Goal: Task Accomplishment & Management: Complete application form

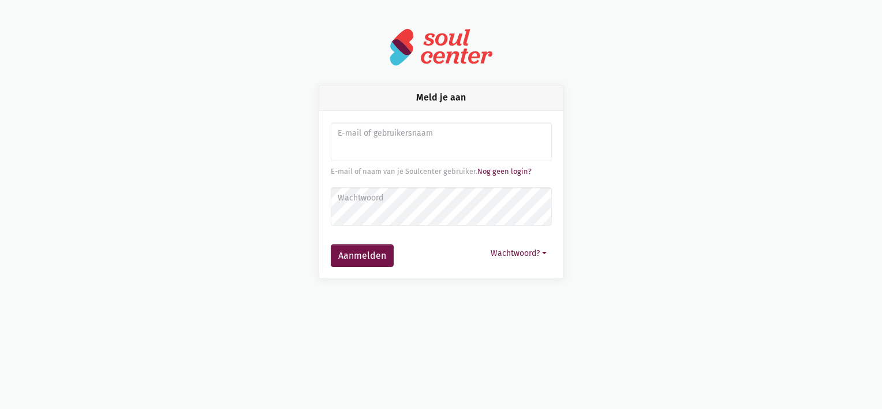
click at [399, 153] on input "Aanmelden" at bounding box center [441, 141] width 221 height 39
type input "Laura.vangool@zorgbedrijf.be"
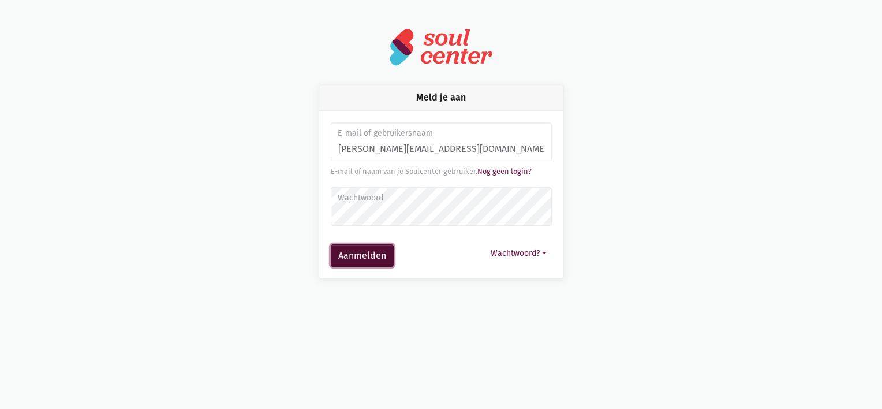
click at [371, 256] on button "Aanmelden" at bounding box center [362, 255] width 63 height 23
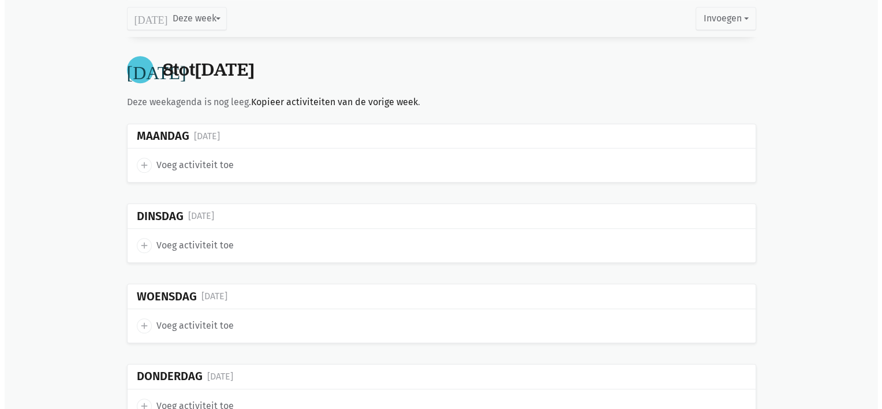
scroll to position [867, 0]
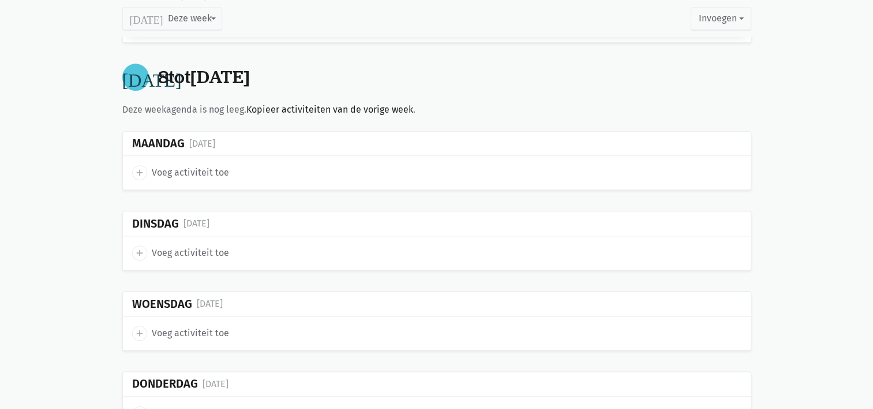
click at [139, 178] on div "add Voeg activiteit toe" at bounding box center [437, 172] width 628 height 33
click at [142, 165] on link "add Voeg activiteit toe" at bounding box center [180, 172] width 97 height 15
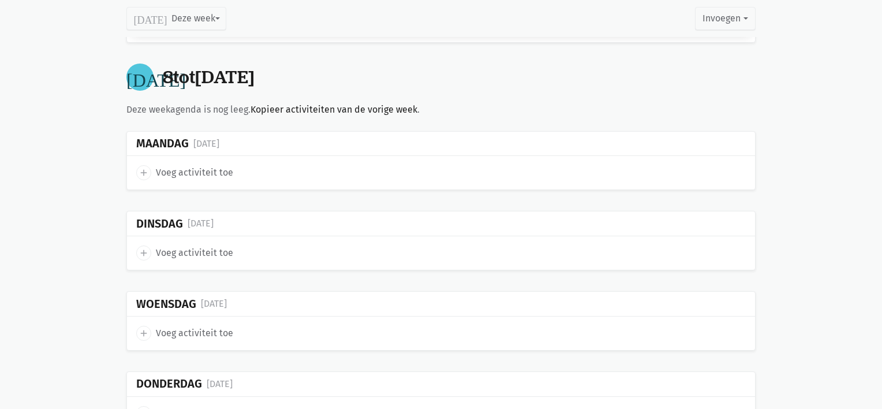
select select "14:00"
select select "15:00"
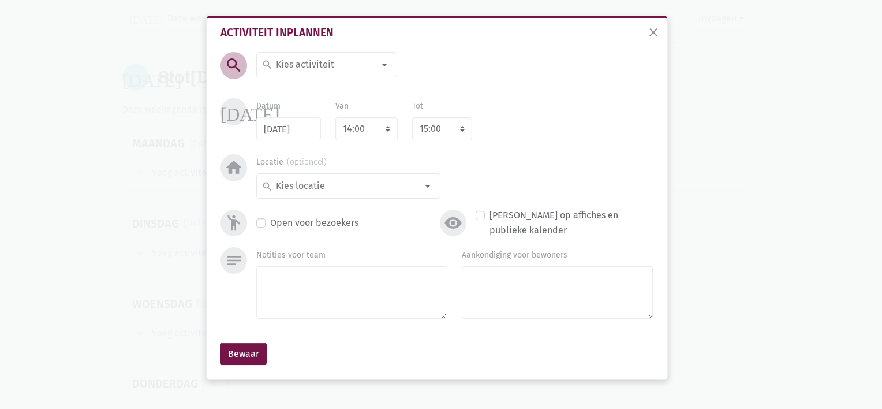
click at [298, 72] on input at bounding box center [324, 64] width 100 height 15
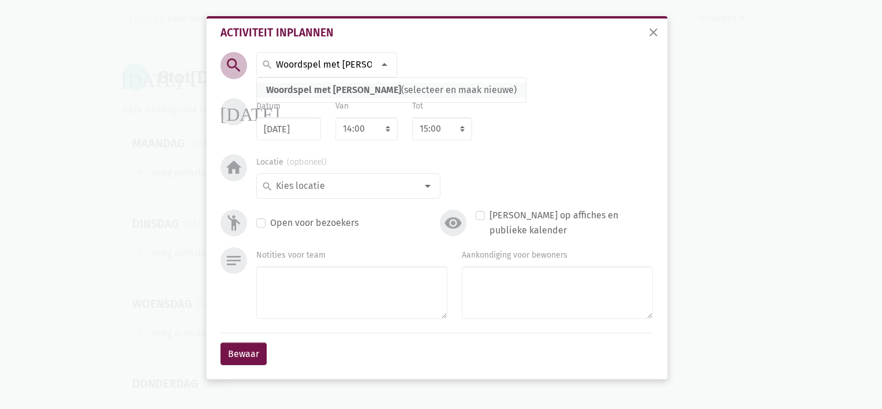
type input "Woordspel met [PERSON_NAME]"
click at [298, 92] on span "Woordspel met [PERSON_NAME]" at bounding box center [333, 89] width 135 height 11
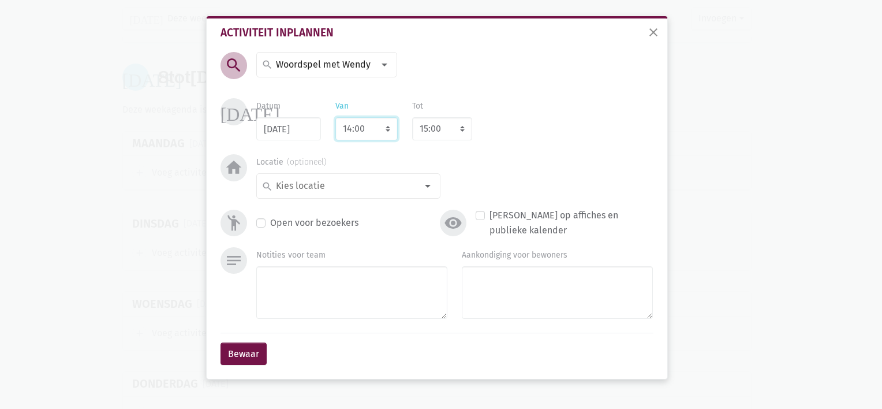
click at [346, 130] on select "7:00 7:15 7:30 7:45 8:00 8:15 8:30 8:45 9:00 9:15 9:30 9:45 10:00 10:15 10:30 1…" at bounding box center [366, 128] width 62 height 23
click at [411, 90] on div "search search Aaidieren Accordeon Activiteit met Chriffa Activiteit met [PERSON…" at bounding box center [309, 74] width 206 height 44
click at [383, 126] on select "7:00 7:15 7:30 7:45 8:00 8:15 8:30 8:45 9:00 9:15 9:30 9:45 10:00 10:15 10:30 1…" at bounding box center [366, 128] width 62 height 23
select select "10:30"
click at [335, 117] on select "7:00 7:15 7:30 7:45 8:00 8:15 8:30 8:45 9:00 9:15 9:30 9:45 10:00 10:15 10:30 1…" at bounding box center [366, 128] width 62 height 23
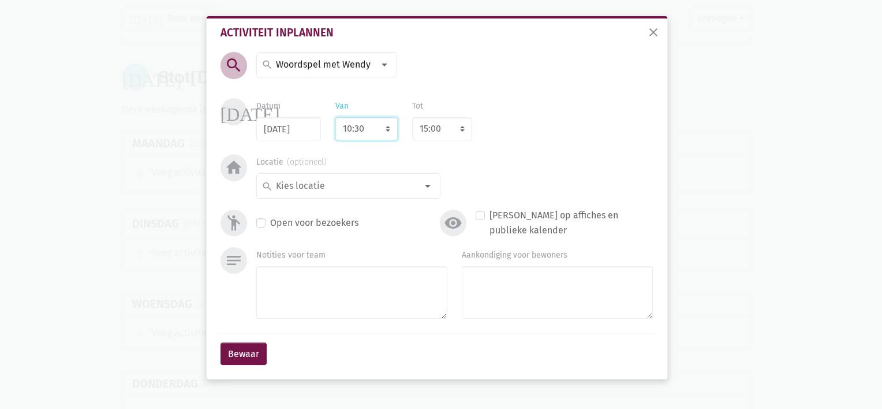
select select "11:30"
click at [337, 191] on input at bounding box center [345, 185] width 143 height 15
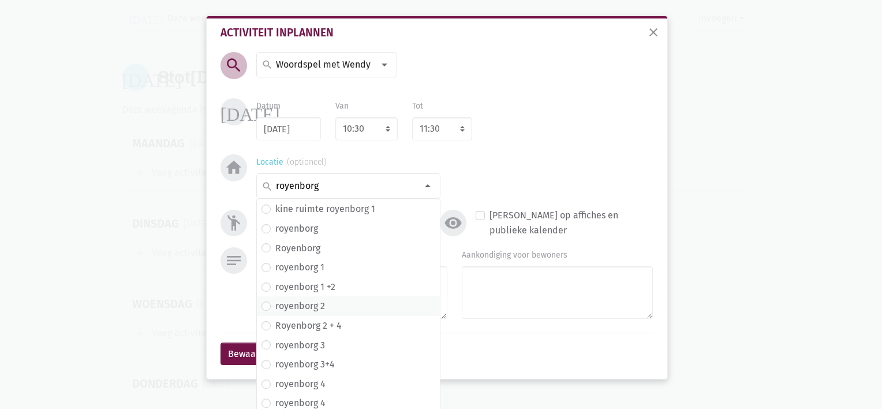
type input "royenborg"
click at [318, 305] on label "royenborg 2" at bounding box center [300, 305] width 50 height 15
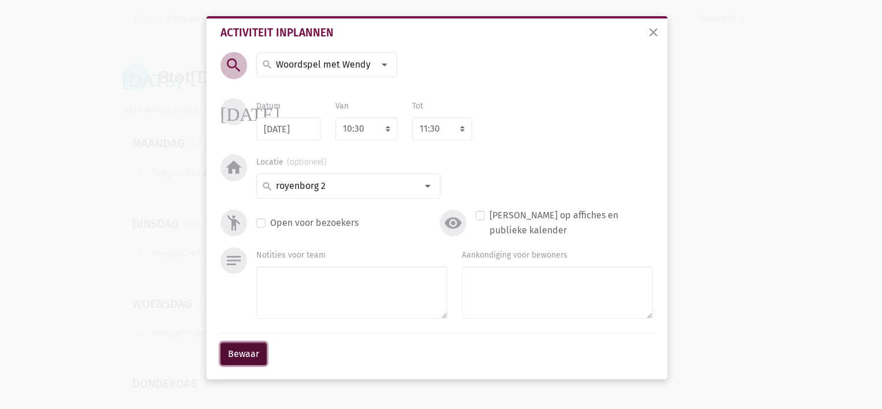
click at [255, 354] on button "Bewaar" at bounding box center [244, 353] width 46 height 23
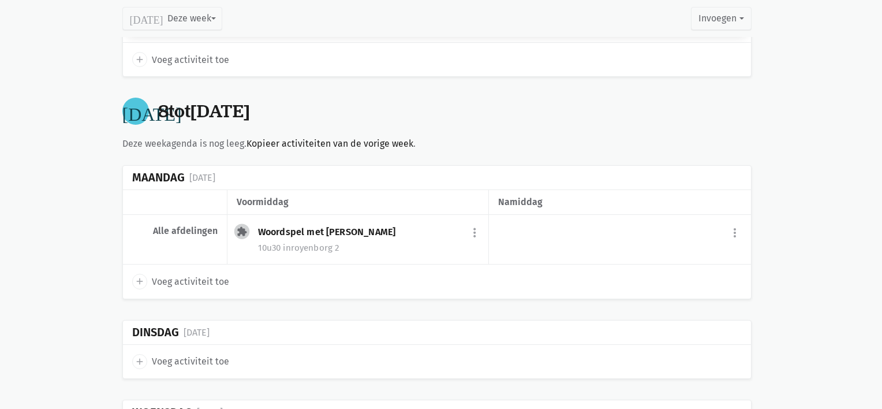
scroll to position [828, 0]
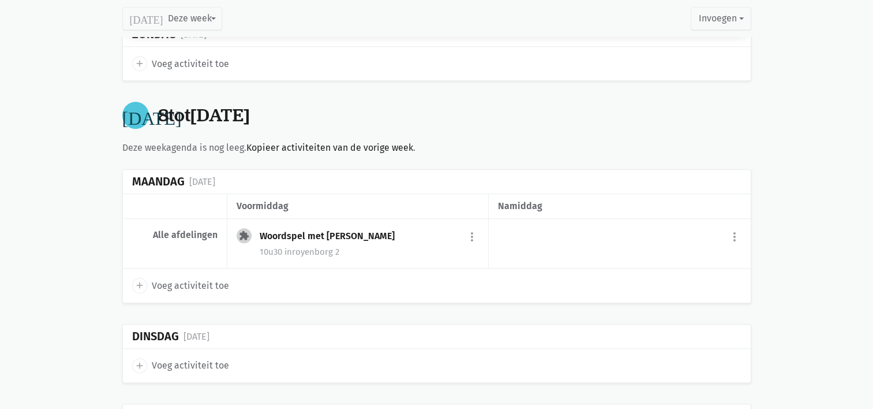
click at [137, 281] on icon "add" at bounding box center [140, 285] width 10 height 10
select select "14:00"
select select "15:00"
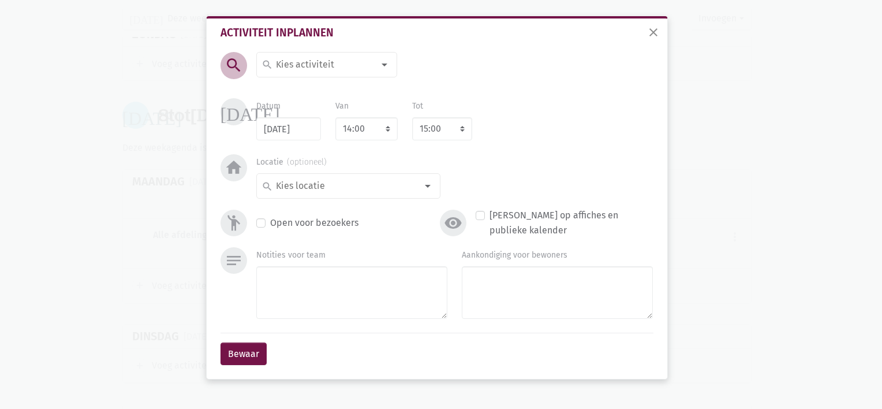
click at [295, 62] on input at bounding box center [324, 64] width 100 height 15
type input "Jarigenfeest"
click at [305, 126] on label "Jarigenfeest met [PERSON_NAME]" at bounding box center [345, 126] width 140 height 15
click at [348, 129] on select "7:00 7:15 7:30 7:45 8:00 8:15 8:30 8:45 9:00 9:15 9:30 9:45 10:00 10:15 10:30 1…" at bounding box center [366, 128] width 62 height 23
select select "12:00"
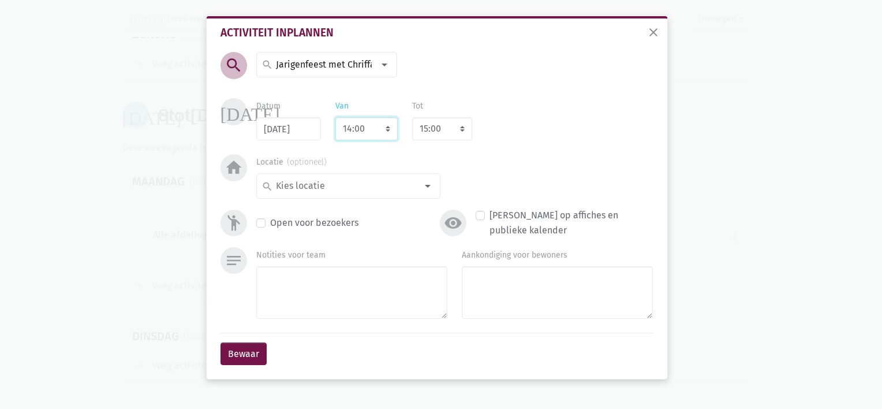
click at [335, 117] on select "7:00 7:15 7:30 7:45 8:00 8:15 8:30 8:45 9:00 9:15 9:30 9:45 10:00 10:15 10:30 1…" at bounding box center [366, 128] width 62 height 23
select select "13:00"
click at [361, 182] on input at bounding box center [345, 185] width 143 height 15
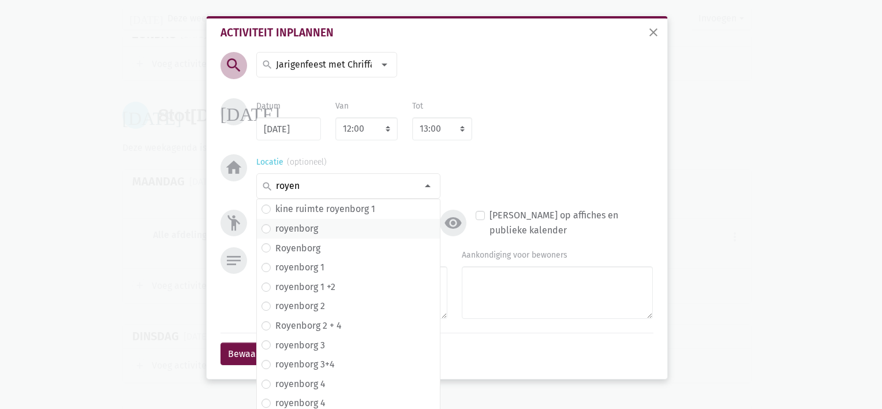
type input "royen"
click at [324, 227] on span "royenborg" at bounding box center [349, 228] width 174 height 15
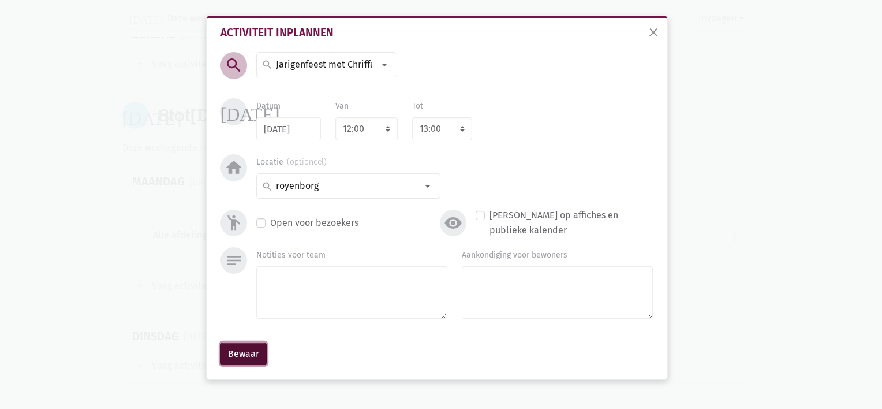
click at [243, 356] on button "Bewaar" at bounding box center [244, 353] width 46 height 23
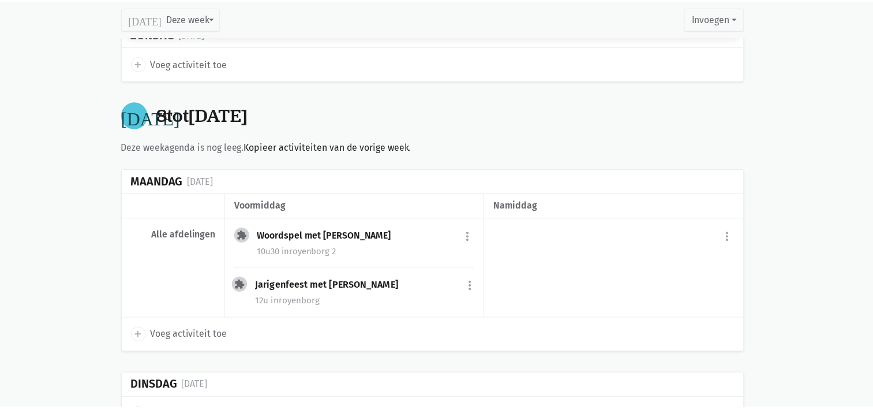
scroll to position [853, 0]
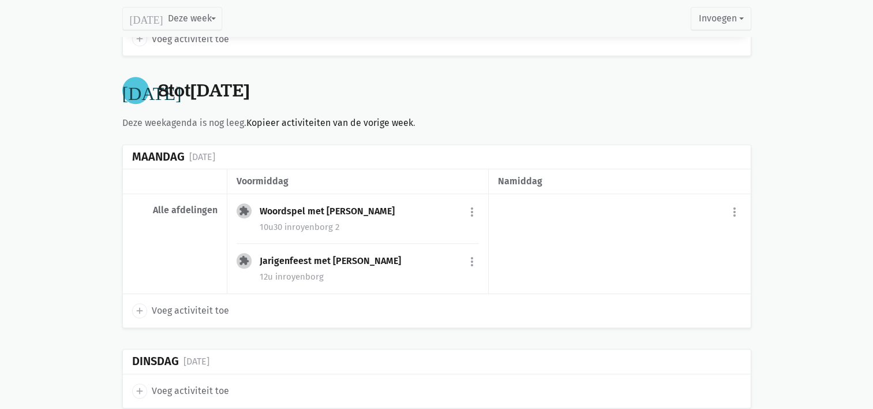
click at [144, 303] on span "add" at bounding box center [139, 310] width 15 height 15
select select "14:00"
select select "15:00"
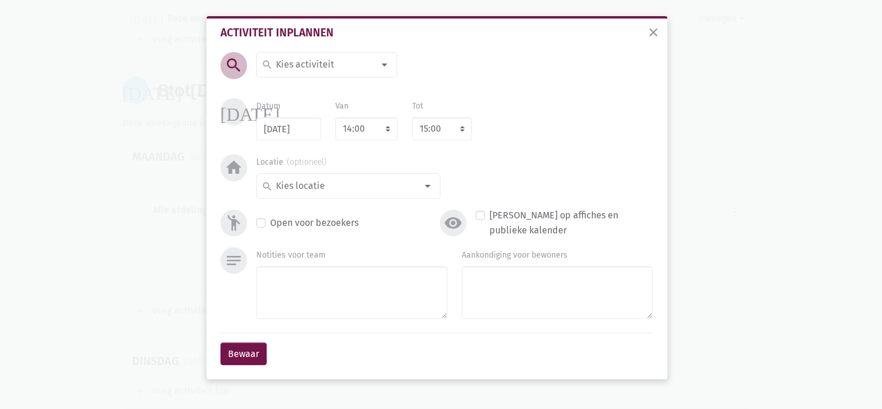
click at [296, 66] on input at bounding box center [324, 64] width 100 height 15
type input "Bewonersraad"
click at [301, 85] on label "Bewonersraad" at bounding box center [304, 87] width 59 height 15
click at [308, 178] on div "search" at bounding box center [348, 185] width 184 height 25
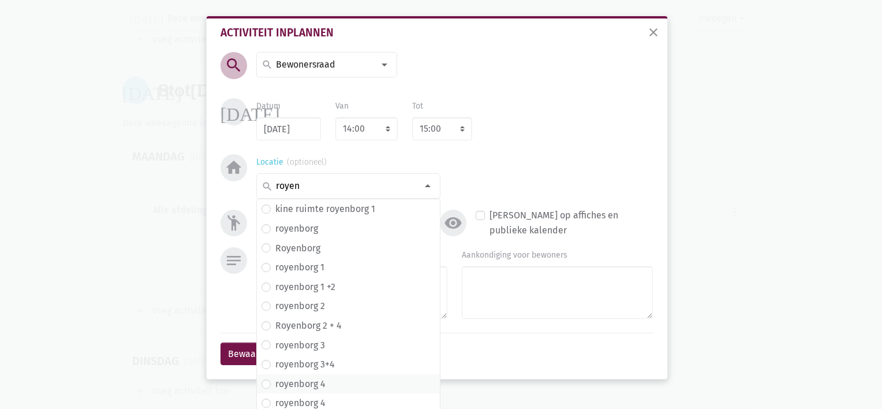
type input "royen"
click at [311, 387] on label "royenborg 4" at bounding box center [300, 383] width 50 height 15
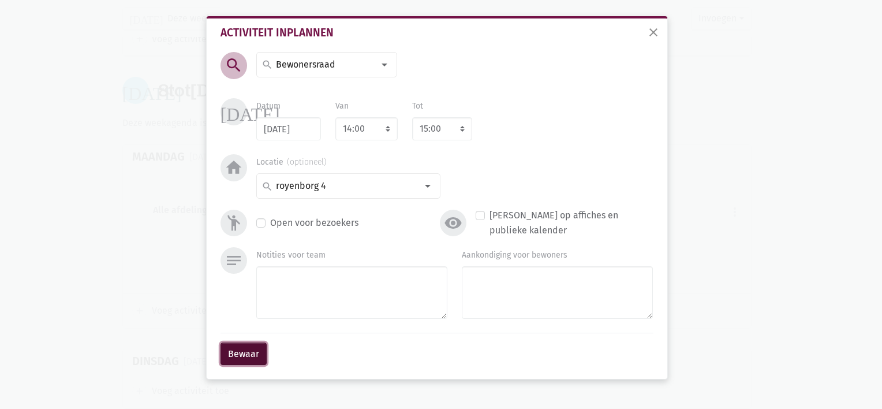
click at [242, 349] on button "Bewaar" at bounding box center [244, 353] width 46 height 23
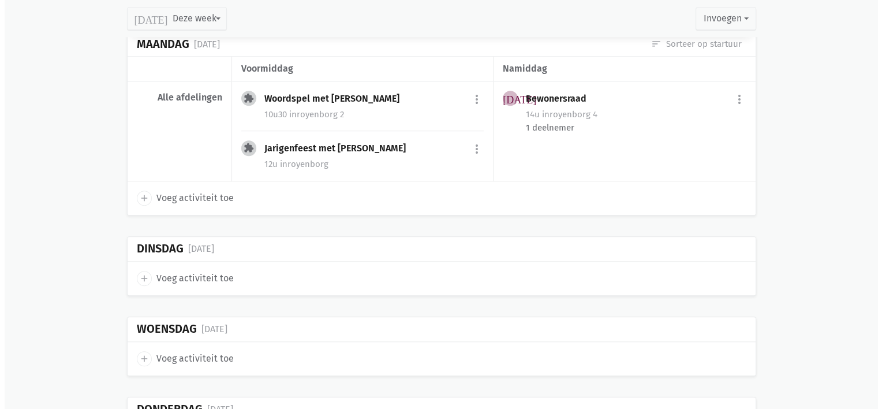
scroll to position [983, 0]
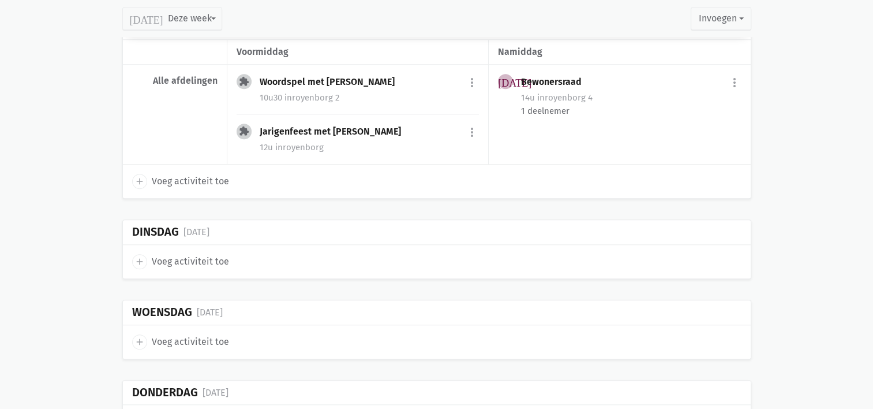
click at [139, 257] on icon "add" at bounding box center [140, 261] width 10 height 10
select select "14:00"
select select "15:00"
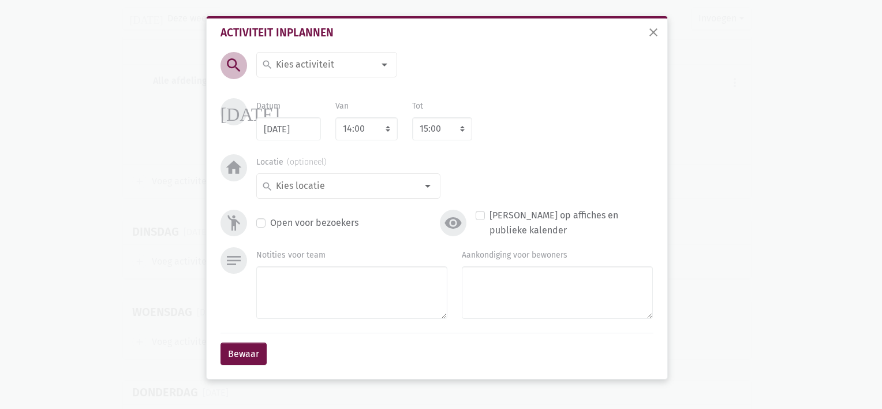
click at [277, 63] on input at bounding box center [324, 64] width 100 height 15
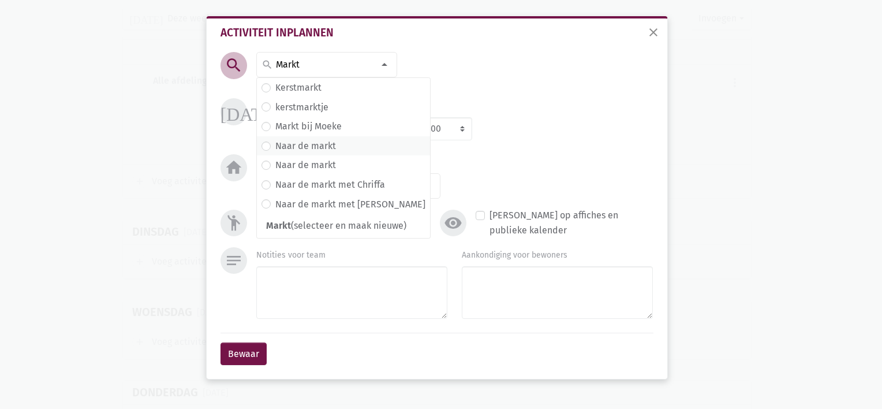
type input "Markt"
click at [315, 145] on label "Naar de markt" at bounding box center [305, 146] width 61 height 15
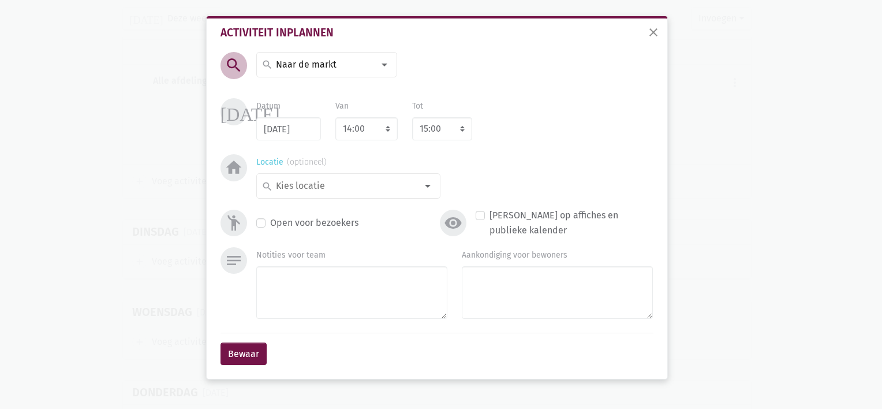
click at [304, 186] on input at bounding box center [345, 185] width 143 height 15
type input "merks"
click at [296, 208] on label "merksem" at bounding box center [294, 208] width 39 height 15
click at [365, 133] on select "7:00 7:15 7:30 7:45 8:00 8:15 8:30 8:45 9:00 9:15 9:30 9:45 10:00 10:15 10:30 1…" at bounding box center [366, 128] width 62 height 23
select select "10:00"
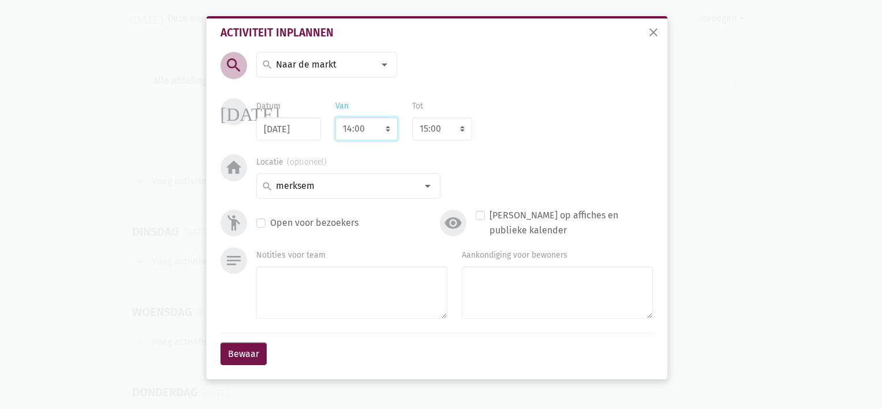
click at [335, 117] on select "7:00 7:15 7:30 7:45 8:00 8:15 8:30 8:45 9:00 9:15 9:30 9:45 10:00 10:15 10:30 1…" at bounding box center [366, 128] width 62 height 23
select select "11:00"
click at [447, 130] on select "8:00 8:15 8:30 8:45 9:00 9:15 9:30 9:45 10:00 10:15 10:30 10:45 11:00 11:15 11:…" at bounding box center [442, 128] width 60 height 23
select select "12:00"
click at [412, 117] on select "8:00 8:15 8:30 8:45 9:00 9:15 9:30 9:45 10:00 10:15 10:30 10:45 11:00 11:15 11:…" at bounding box center [442, 128] width 60 height 23
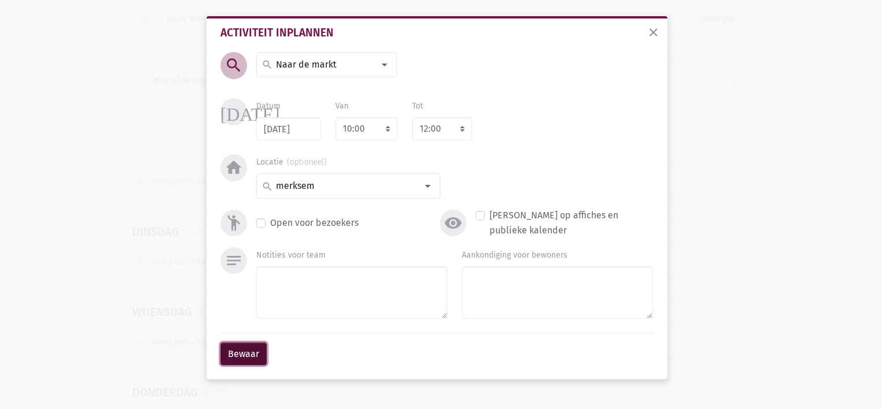
click at [248, 345] on button "Bewaar" at bounding box center [244, 353] width 46 height 23
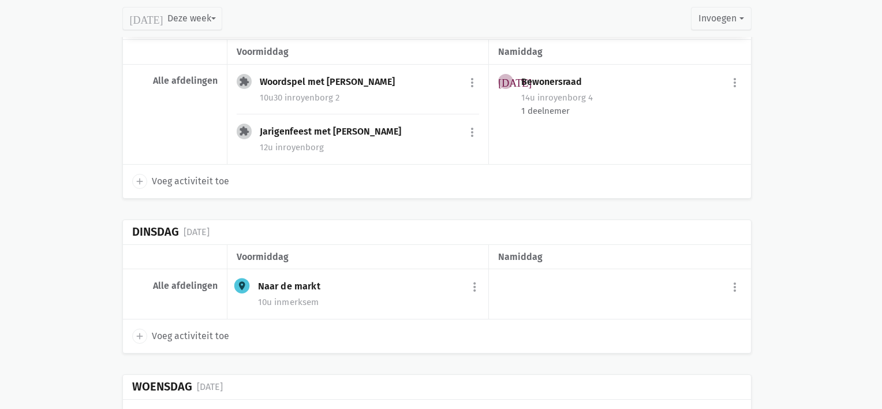
scroll to position [1032, 0]
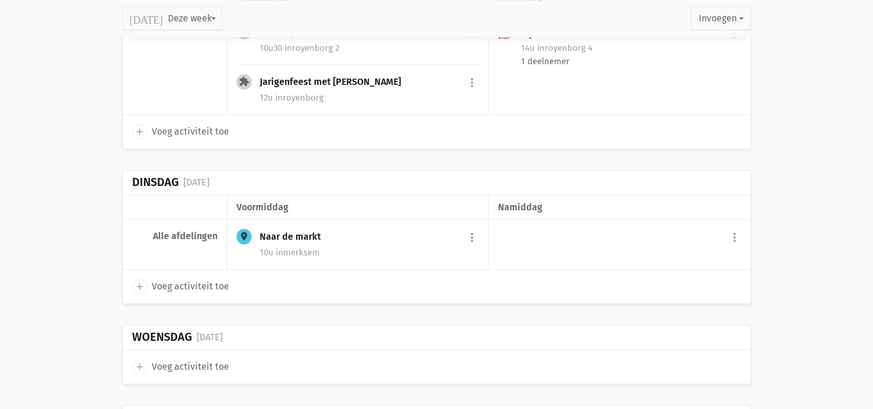
click at [137, 281] on icon "add" at bounding box center [140, 286] width 10 height 10
select select "14:00"
select select "15:00"
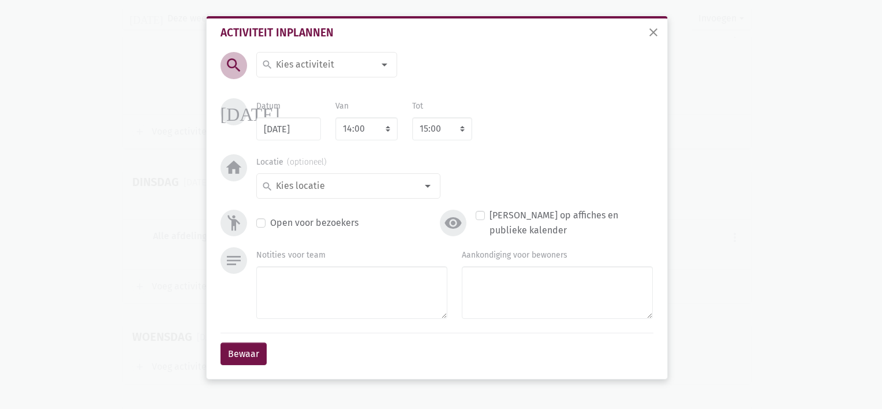
click at [298, 66] on input at bounding box center [324, 64] width 100 height 15
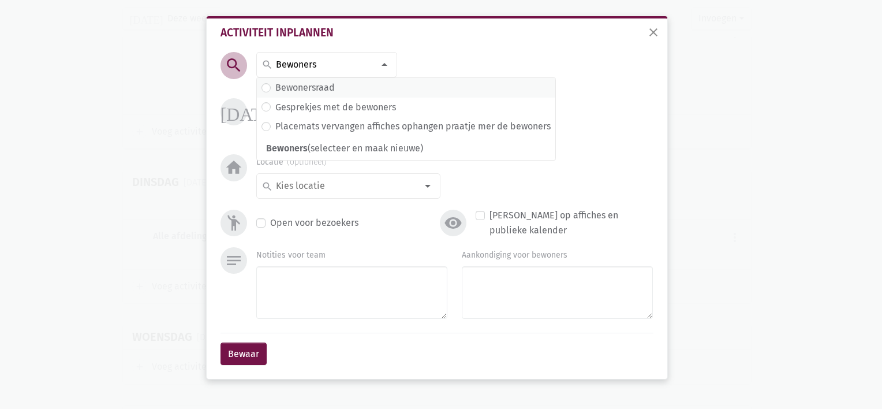
type input "Bewoners"
click at [307, 93] on label "Bewonersraad" at bounding box center [304, 87] width 59 height 15
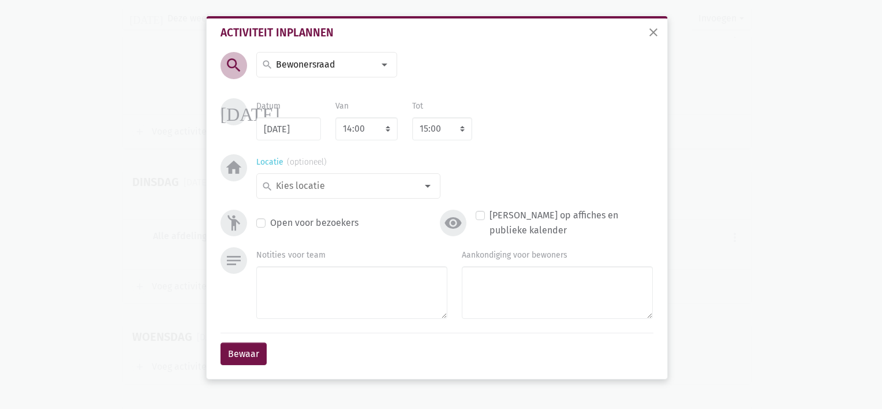
click at [316, 182] on input at bounding box center [345, 185] width 143 height 15
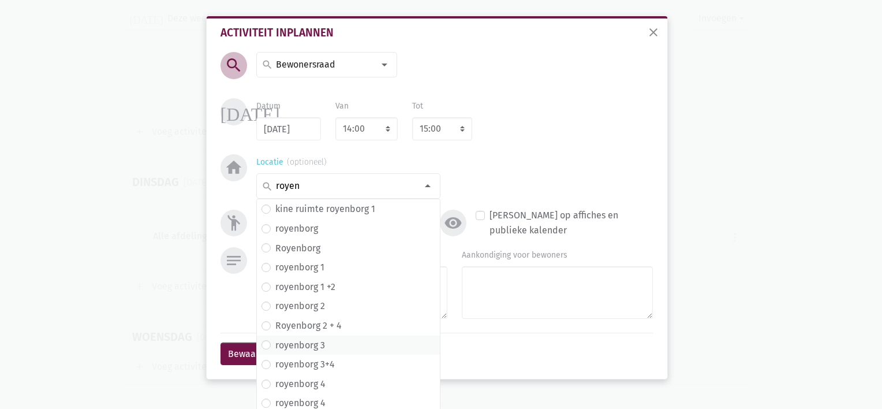
type input "royen"
click at [307, 351] on label "royenborg 3" at bounding box center [300, 345] width 50 height 15
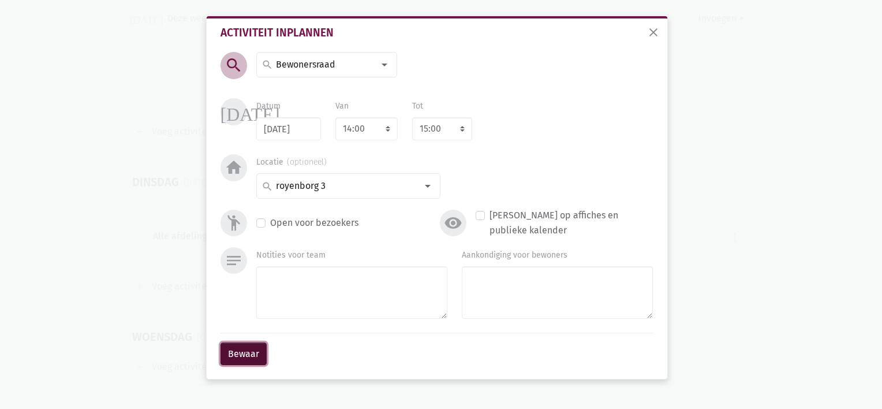
click at [240, 354] on button "Bewaar" at bounding box center [244, 353] width 46 height 23
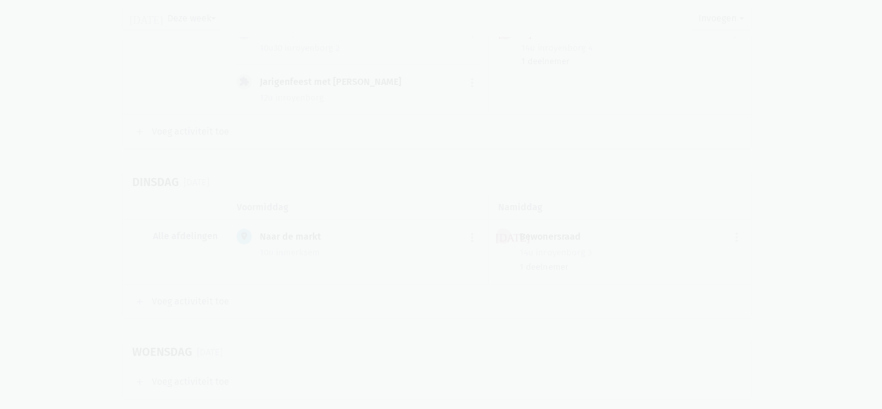
scroll to position [1040, 0]
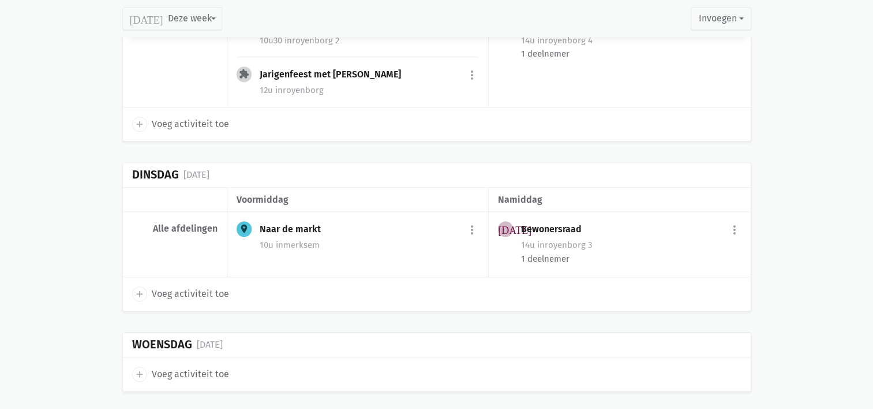
click at [137, 369] on icon "add" at bounding box center [140, 374] width 10 height 10
select select "14:00"
select select "15:00"
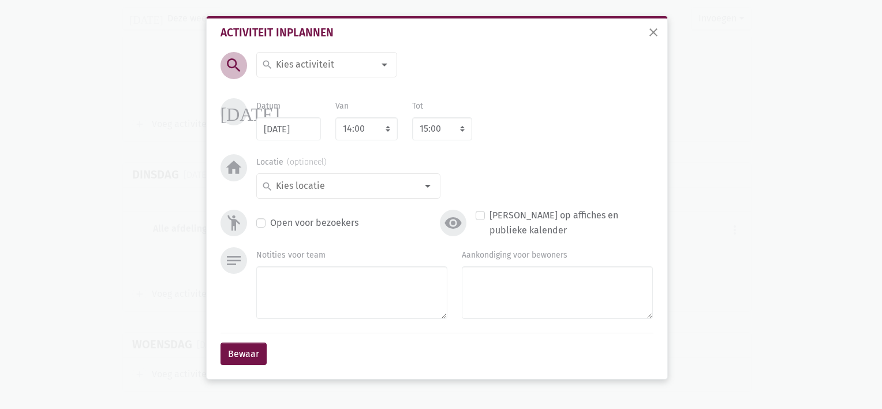
click at [302, 58] on input at bounding box center [324, 64] width 100 height 15
type input "groepsturnen"
click at [305, 102] on label "Groepsturnen met [PERSON_NAME]" at bounding box center [348, 107] width 147 height 15
click at [376, 137] on select "7:00 7:15 7:30 7:45 8:00 8:15 8:30 8:45 9:00 9:15 9:30 9:45 10:00 10:15 10:30 1…" at bounding box center [366, 128] width 62 height 23
select select "10:30"
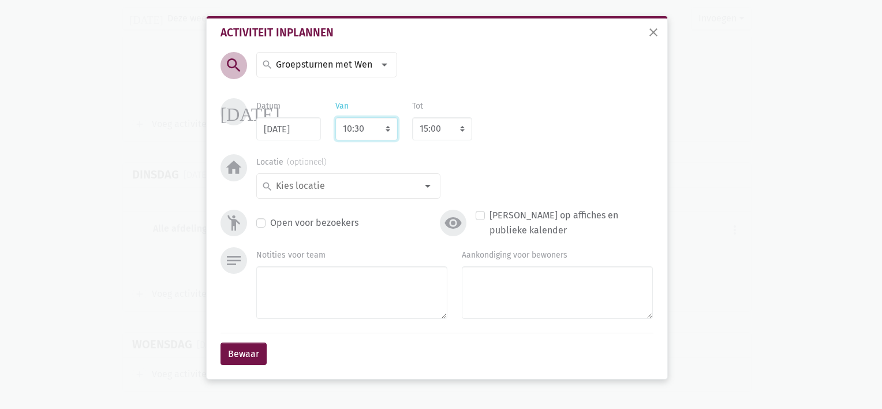
click at [335, 117] on select "7:00 7:15 7:30 7:45 8:00 8:15 8:30 8:45 9:00 9:15 9:30 9:45 10:00 10:15 10:30 1…" at bounding box center [366, 128] width 62 height 23
click at [453, 131] on select "8:00 8:15 8:30 8:45 9:00 9:15 9:30 9:45 10:00 10:15 10:30 10:45 11:00 11:15 11:…" at bounding box center [442, 128] width 60 height 23
select select "11:30"
click at [412, 117] on select "8:00 8:15 8:30 8:45 9:00 9:15 9:30 9:45 10:00 10:15 10:30 10:45 11:00 11:15 11:…" at bounding box center [442, 128] width 60 height 23
click at [395, 181] on input at bounding box center [345, 185] width 143 height 15
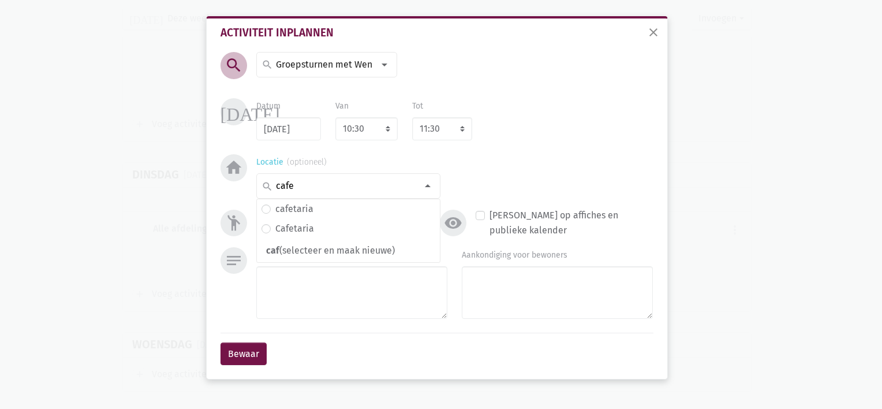
type input "cafe"
click at [395, 181] on input at bounding box center [345, 185] width 143 height 15
type input "Cafe"
click at [342, 211] on span "cafetaria" at bounding box center [349, 208] width 174 height 15
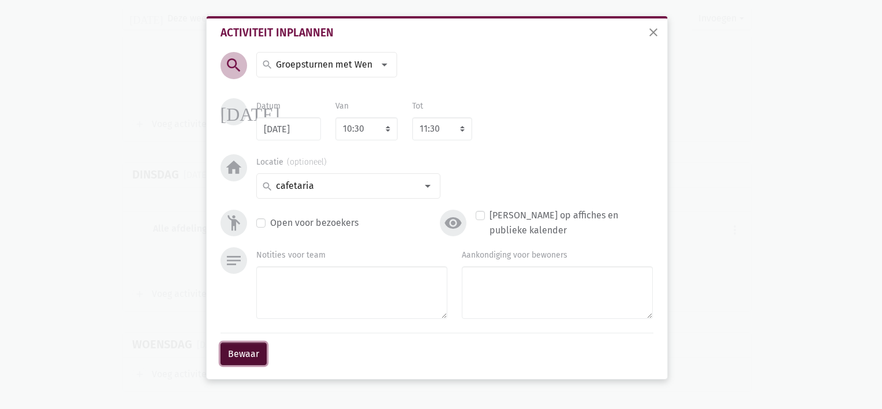
click at [236, 354] on button "Bewaar" at bounding box center [244, 353] width 46 height 23
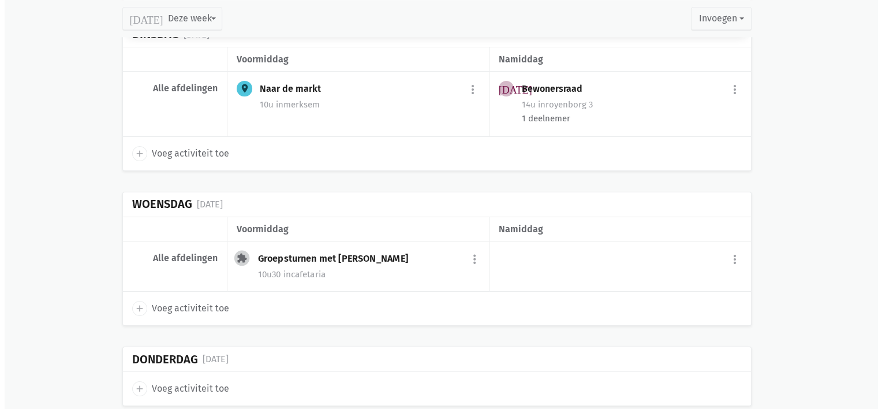
scroll to position [1201, 0]
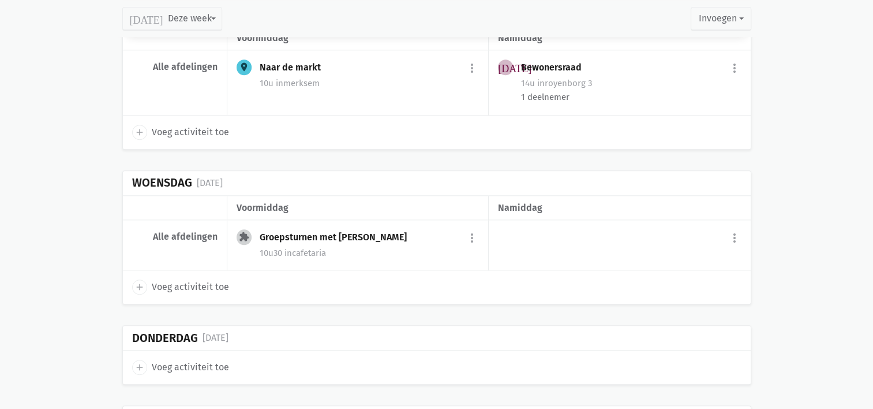
click at [136, 285] on icon "add" at bounding box center [140, 287] width 10 height 10
select select "14:00"
select select "15:00"
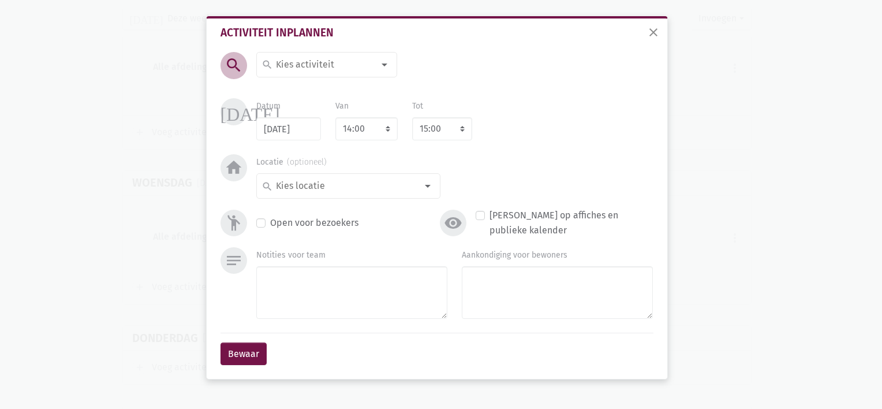
click at [281, 69] on input at bounding box center [324, 64] width 100 height 15
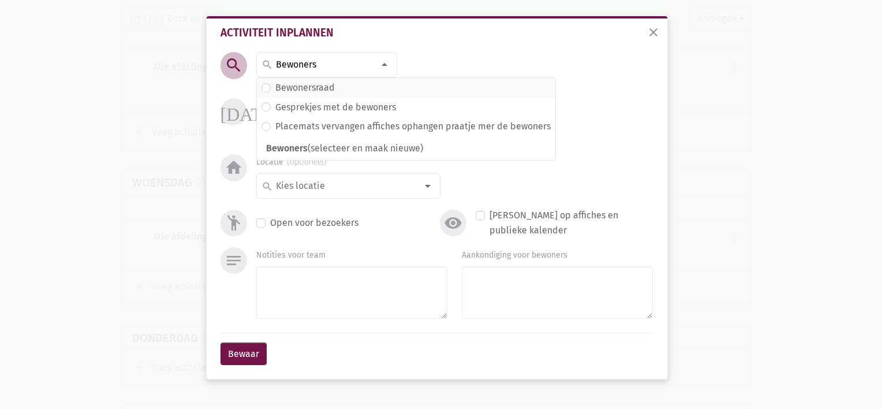
type input "Bewoners"
click at [291, 91] on label "Bewonersraad" at bounding box center [304, 87] width 59 height 15
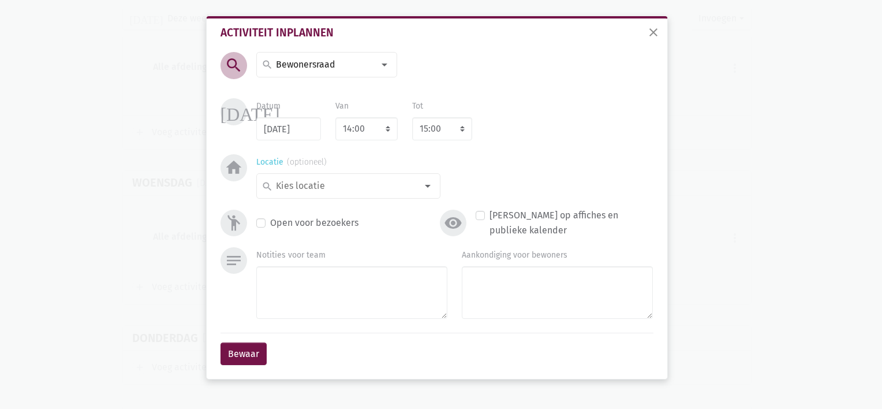
click at [367, 189] on input at bounding box center [345, 185] width 143 height 15
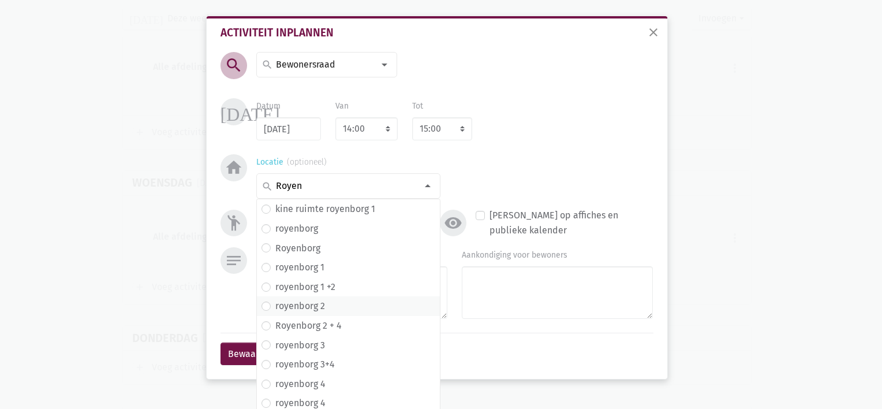
type input "Royen"
click at [288, 309] on label "royenborg 2" at bounding box center [300, 305] width 50 height 15
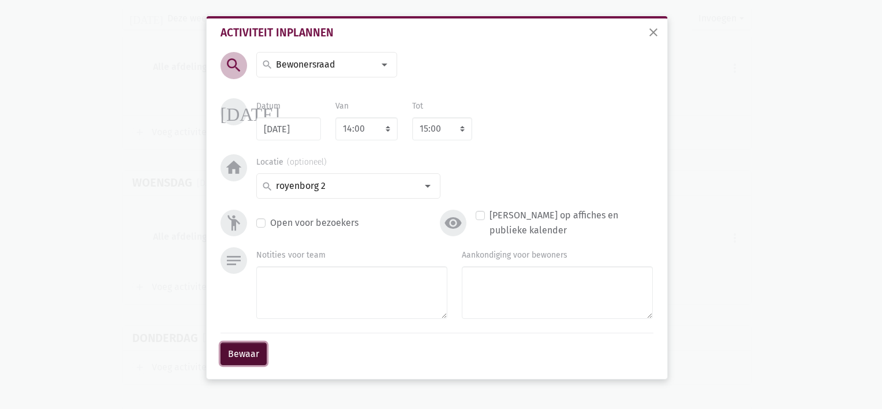
click at [252, 359] on button "Bewaar" at bounding box center [244, 353] width 46 height 23
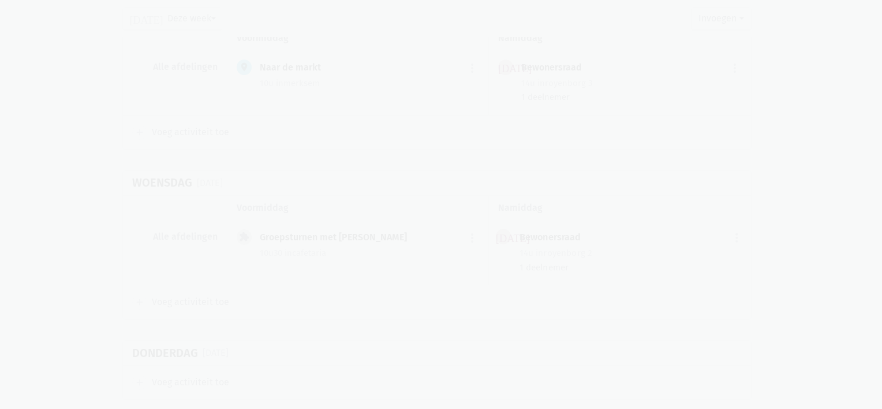
scroll to position [1209, 0]
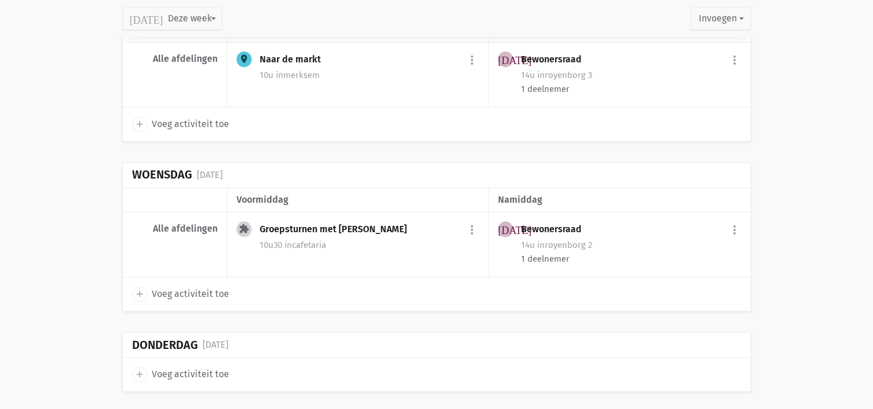
click at [138, 369] on icon "add" at bounding box center [140, 374] width 10 height 10
select select "14:00"
select select "15:00"
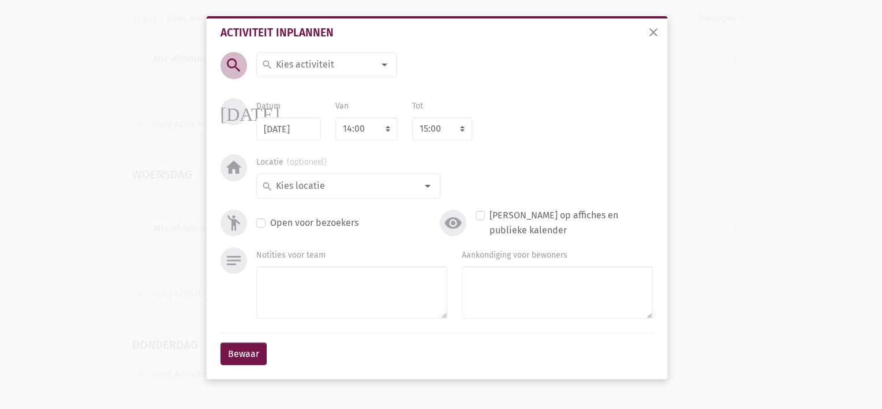
click at [296, 66] on input at bounding box center [324, 64] width 100 height 15
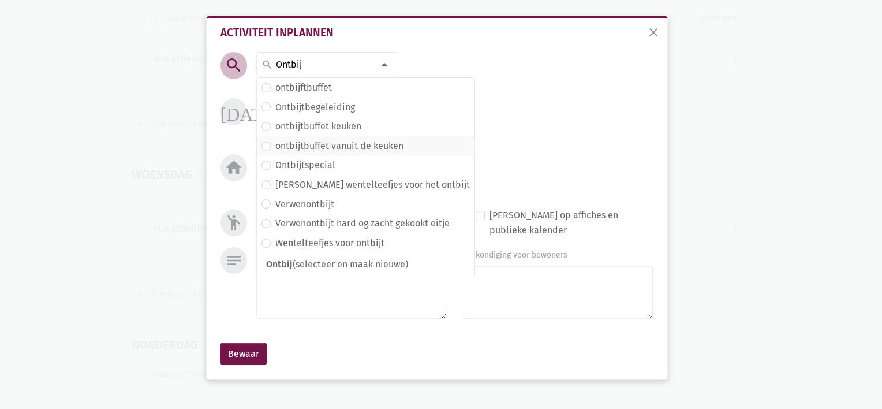
type input "Ontbij"
click at [298, 147] on label "ontbijtbuffet vanuit de keuken" at bounding box center [339, 146] width 128 height 15
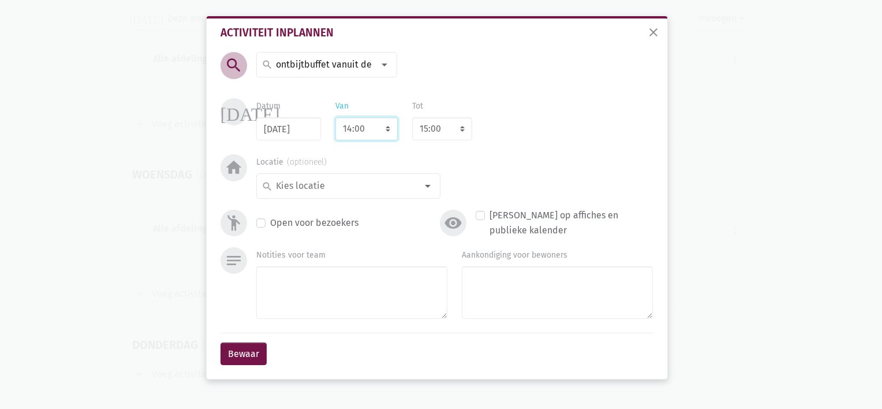
click at [379, 132] on select "7:00 7:15 7:30 7:45 8:00 8:15 8:30 8:45 9:00 9:15 9:30 9:45 10:00 10:15 10:30 1…" at bounding box center [366, 128] width 62 height 23
select select "8:00"
click at [335, 117] on select "7:00 7:15 7:30 7:45 8:00 8:15 8:30 8:45 9:00 9:15 9:30 9:45 10:00 10:15 10:30 1…" at bounding box center [366, 128] width 62 height 23
click at [455, 129] on select "8:00 8:15 8:30 8:45 9:00 9:15 9:30 9:45 10:00 10:15 10:30 10:45 11:00 11:15 11:…" at bounding box center [442, 128] width 60 height 23
select select "10:00"
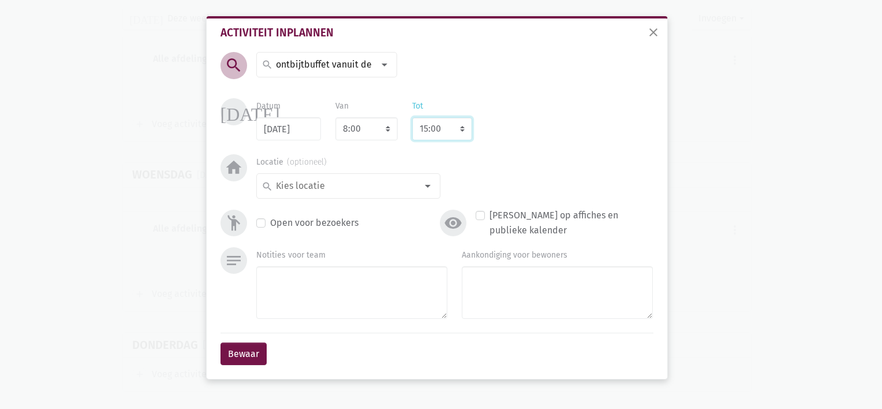
click at [412, 117] on select "8:00 8:15 8:30 8:45 9:00 9:15 9:30 9:45 10:00 10:15 10:30 10:45 11:00 11:15 11:…" at bounding box center [442, 128] width 60 height 23
click at [367, 184] on input at bounding box center [345, 185] width 143 height 15
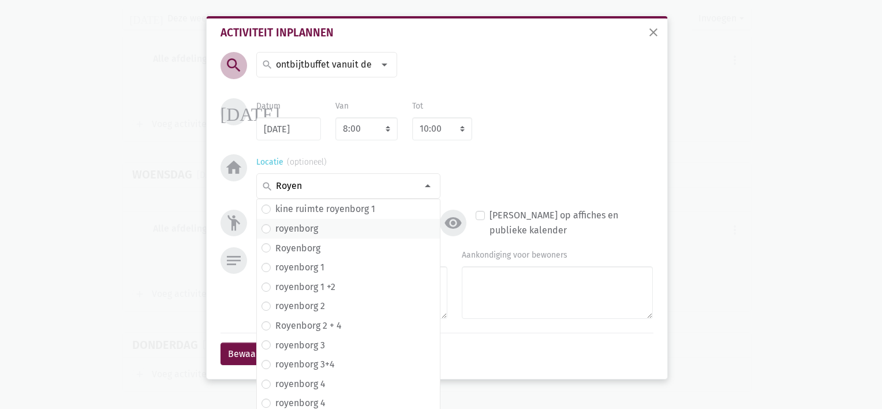
type input "Royen"
click at [320, 229] on span "royenborg" at bounding box center [349, 228] width 174 height 15
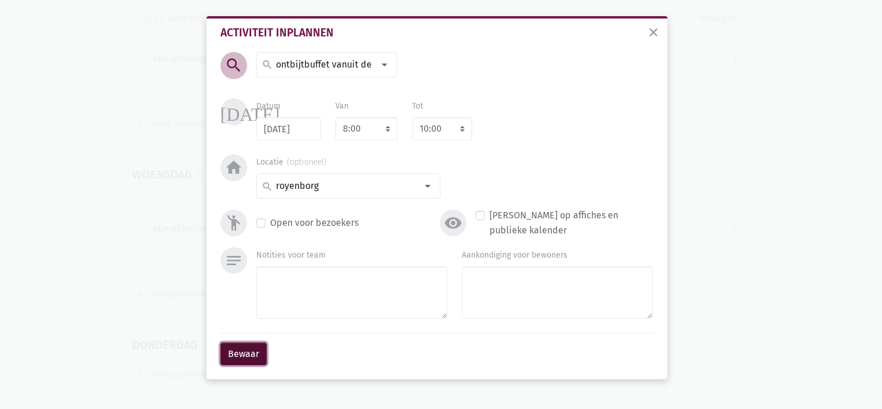
click at [242, 346] on button "Bewaar" at bounding box center [244, 353] width 46 height 23
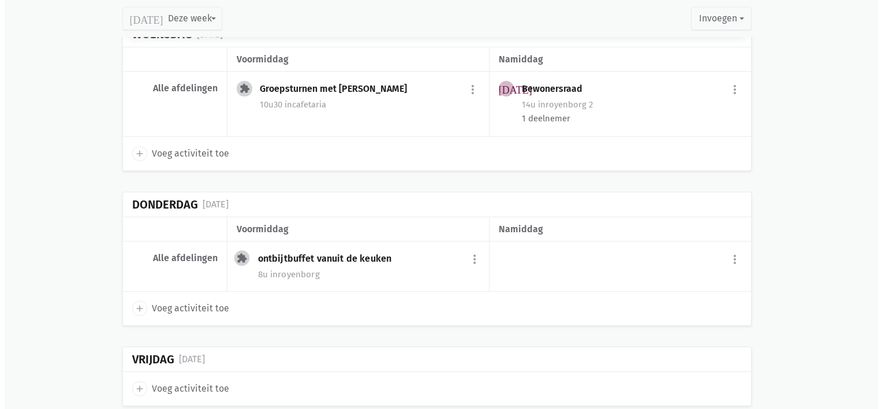
scroll to position [1371, 0]
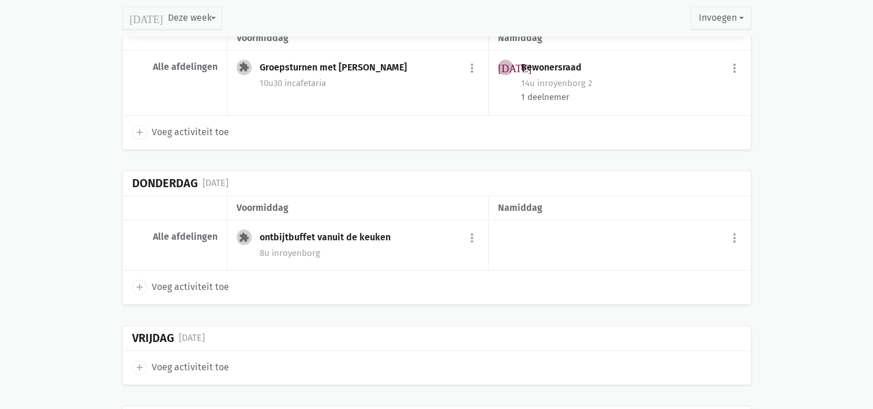
click at [139, 285] on icon "add" at bounding box center [140, 287] width 10 height 10
select select "14:00"
select select "15:00"
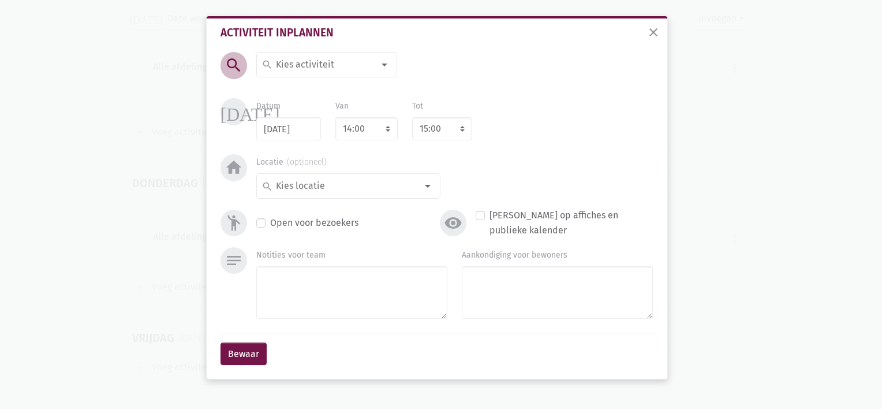
click at [313, 58] on input at bounding box center [324, 64] width 100 height 15
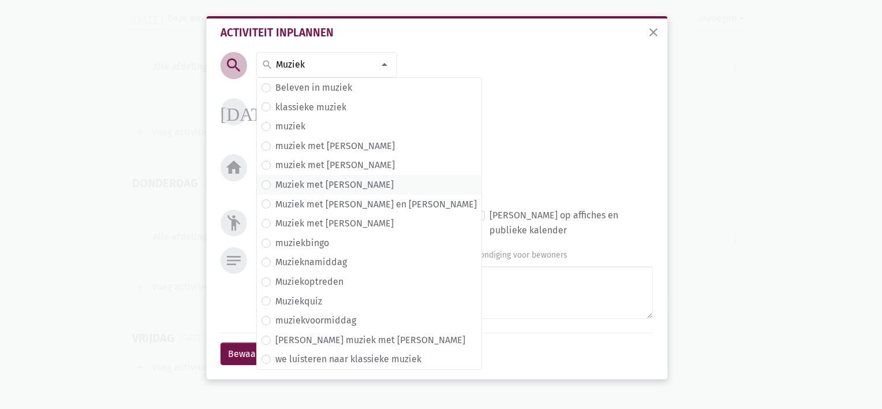
type input "Muziek"
click at [301, 180] on label "Muziek met [PERSON_NAME]" at bounding box center [334, 184] width 118 height 15
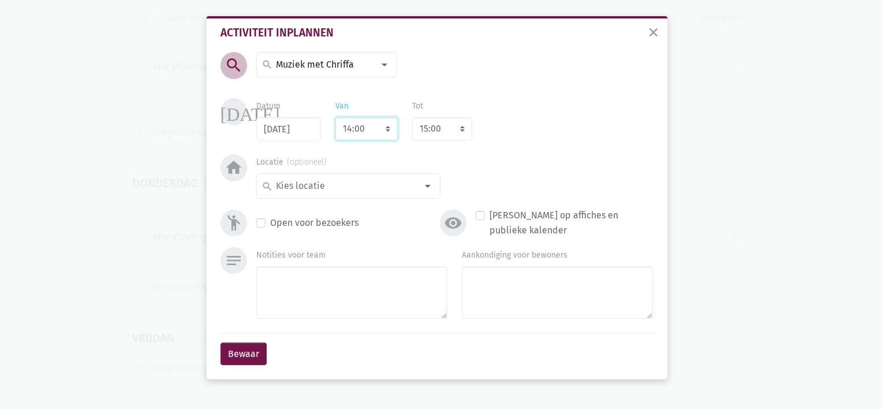
click at [365, 127] on select "7:00 7:15 7:30 7:45 8:00 8:15 8:30 8:45 9:00 9:15 9:30 9:45 10:00 10:15 10:30 1…" at bounding box center [366, 128] width 62 height 23
select select "10:30"
click at [335, 117] on select "7:00 7:15 7:30 7:45 8:00 8:15 8:30 8:45 9:00 9:15 9:30 9:45 10:00 10:15 10:30 1…" at bounding box center [366, 128] width 62 height 23
click at [457, 121] on select "8:00 8:15 8:30 8:45 9:00 9:15 9:30 9:45 10:00 10:15 10:30 10:45 11:00 11:15 11:…" at bounding box center [442, 128] width 60 height 23
select select "11:30"
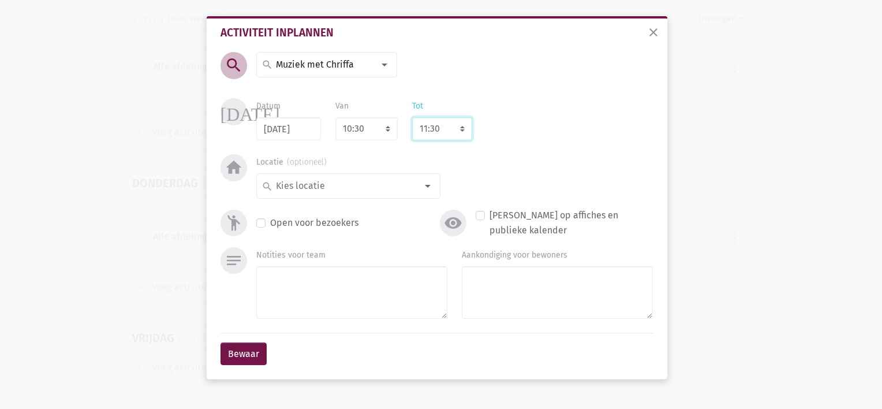
click at [412, 117] on select "8:00 8:15 8:30 8:45 9:00 9:15 9:30 9:45 10:00 10:15 10:30 10:45 11:00 11:15 11:…" at bounding box center [442, 128] width 60 height 23
click at [364, 185] on input at bounding box center [345, 185] width 143 height 15
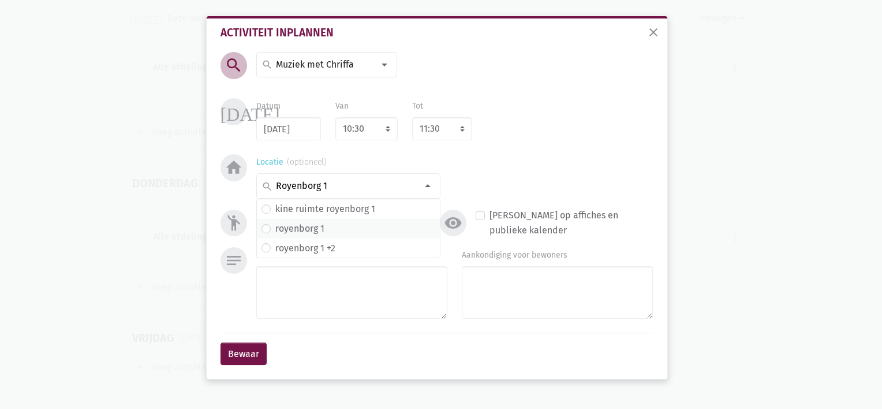
type input "Royenborg 1"
click at [310, 233] on label "royenborg 1" at bounding box center [299, 228] width 49 height 15
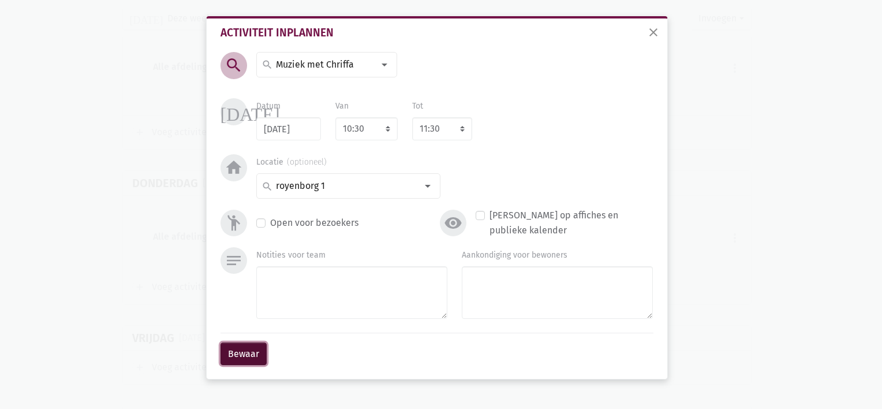
click at [247, 349] on button "Bewaar" at bounding box center [244, 353] width 46 height 23
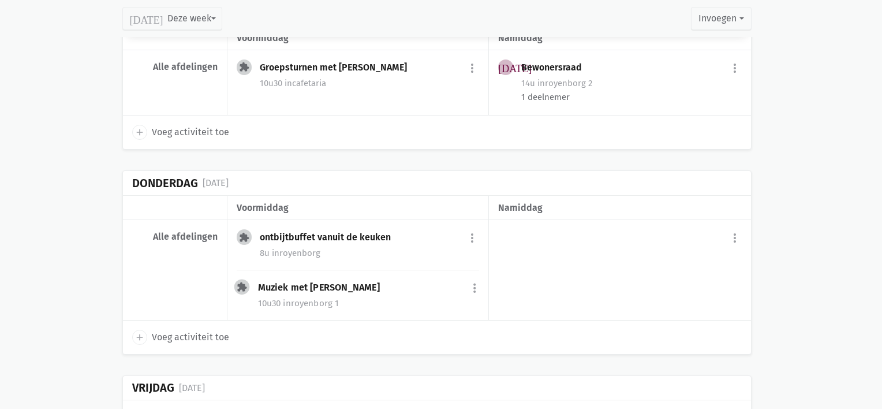
scroll to position [1396, 0]
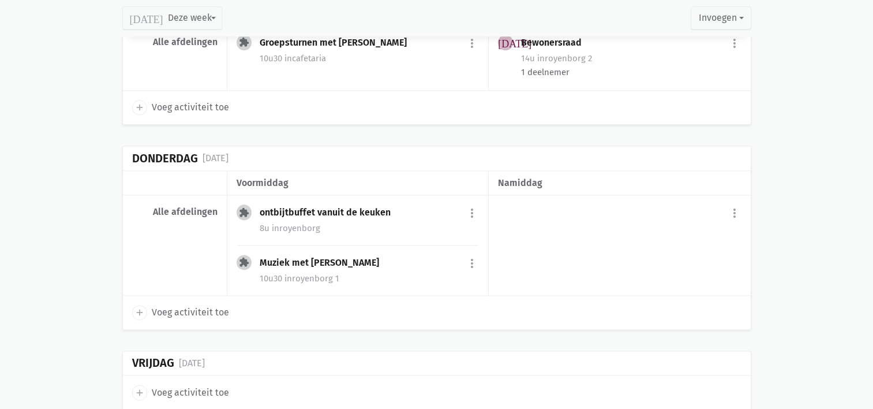
click at [143, 307] on icon "add" at bounding box center [140, 312] width 10 height 10
select select "14:00"
select select "15:00"
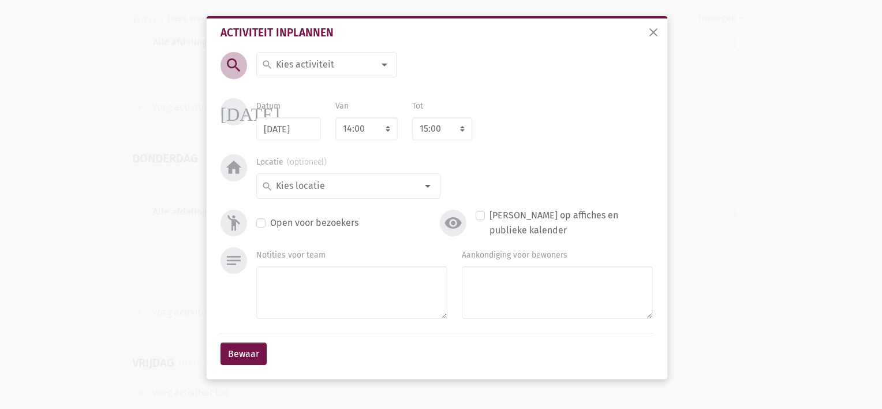
click at [321, 56] on div "search" at bounding box center [326, 64] width 141 height 25
type input "Bewonersraad"
click at [321, 89] on label "Bewonersraad" at bounding box center [304, 87] width 59 height 15
click at [309, 185] on input at bounding box center [345, 185] width 143 height 15
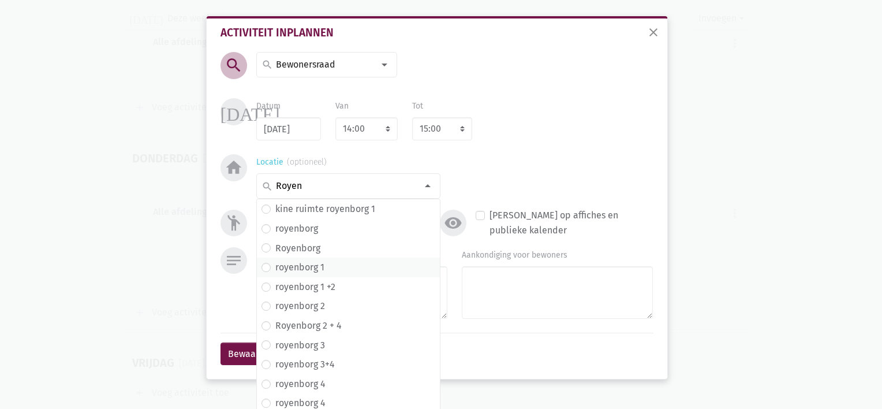
type input "Royen"
click at [298, 270] on label "royenborg 1" at bounding box center [299, 267] width 49 height 15
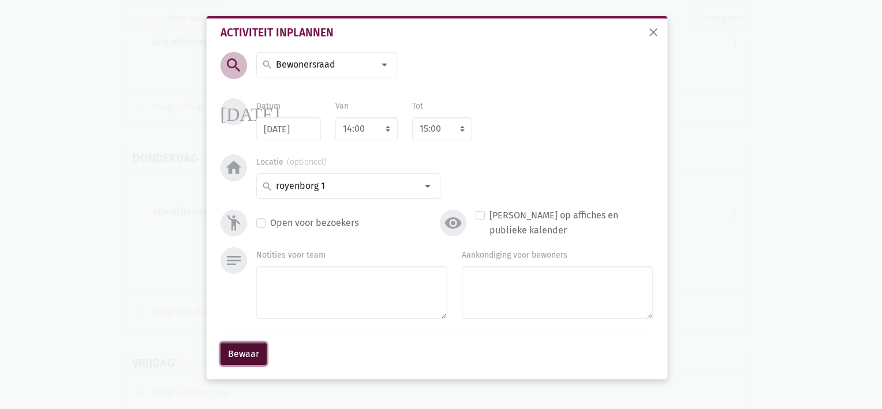
click at [245, 357] on button "Bewaar" at bounding box center [244, 353] width 46 height 23
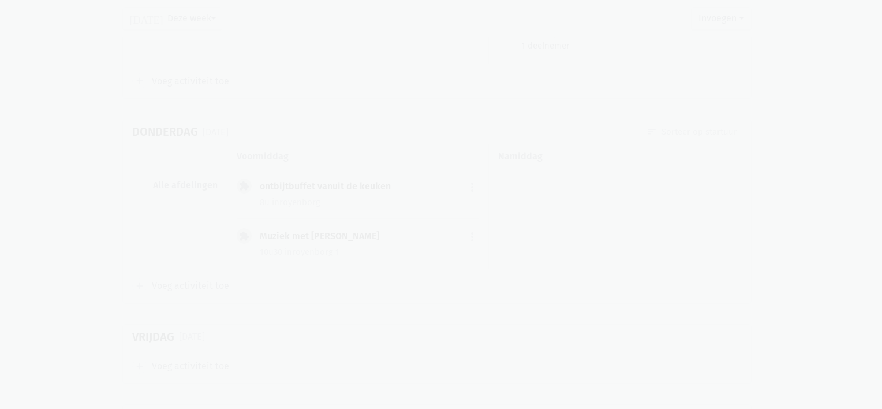
scroll to position [1369, 0]
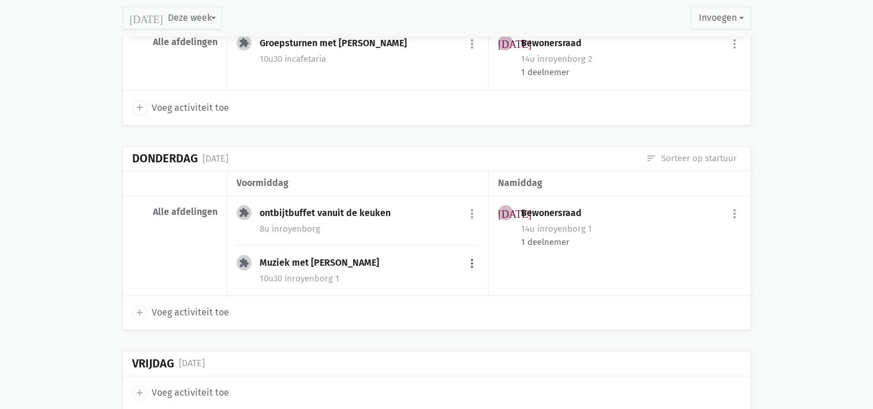
click at [473, 259] on button "more_vert" at bounding box center [472, 263] width 14 height 22
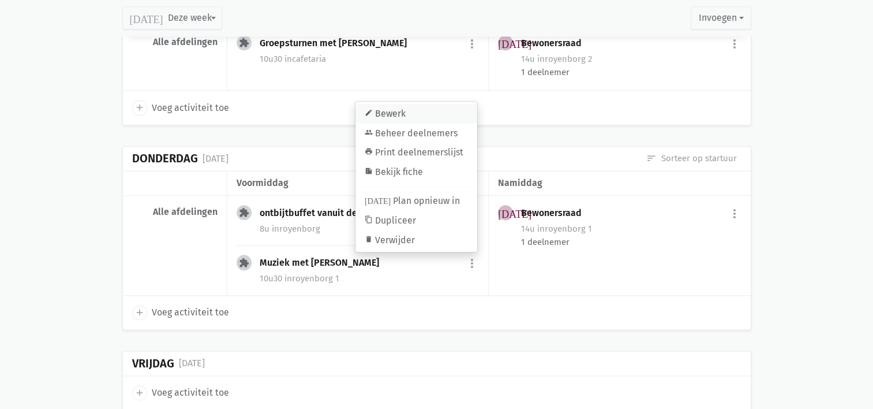
click at [423, 108] on link "edit Bewerk" at bounding box center [417, 114] width 122 height 20
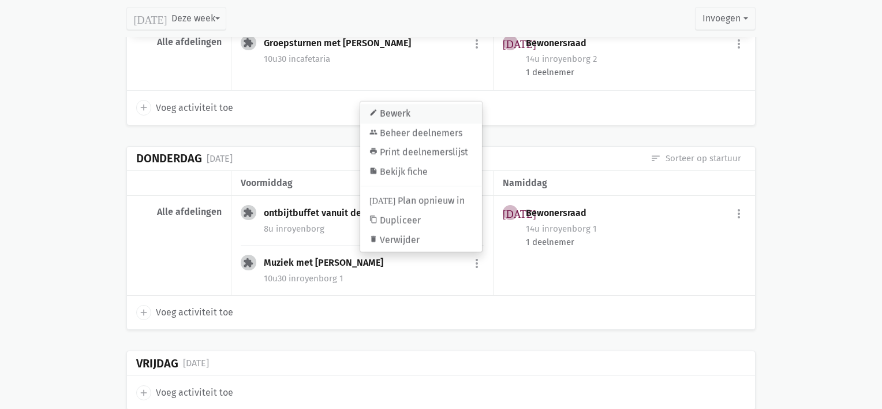
select select "10:30"
select select "11:30"
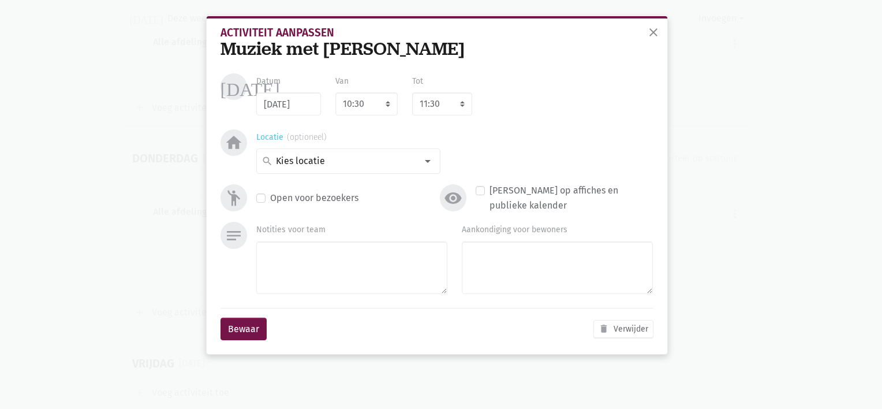
click at [427, 164] on div at bounding box center [427, 161] width 23 height 23
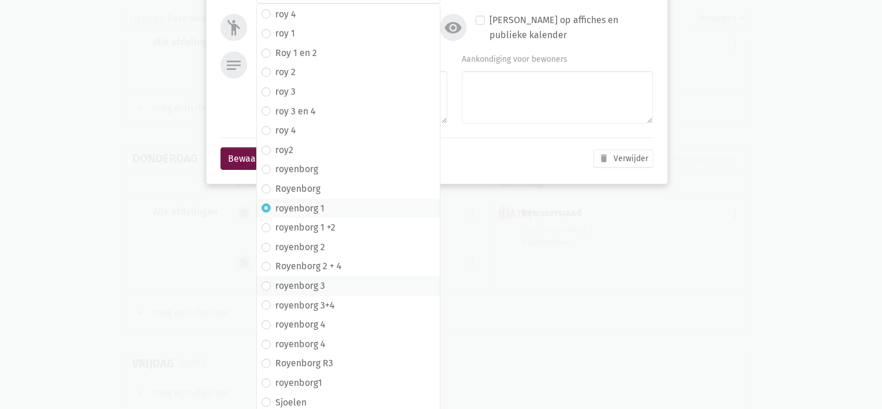
click at [360, 279] on span "royenborg 3" at bounding box center [349, 285] width 174 height 15
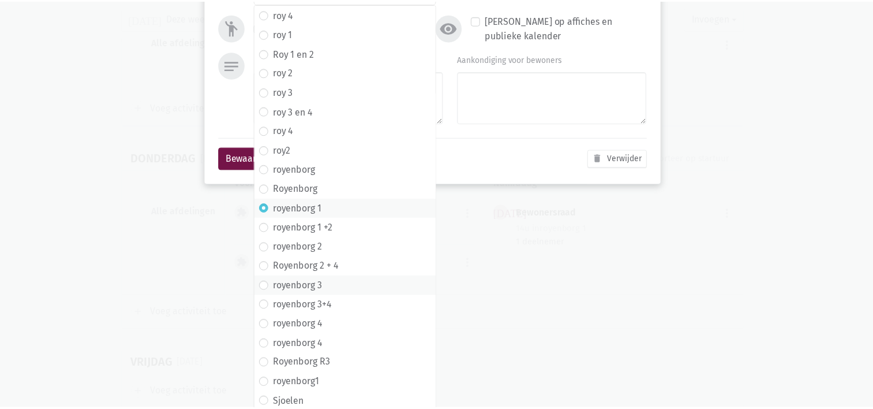
scroll to position [0, 0]
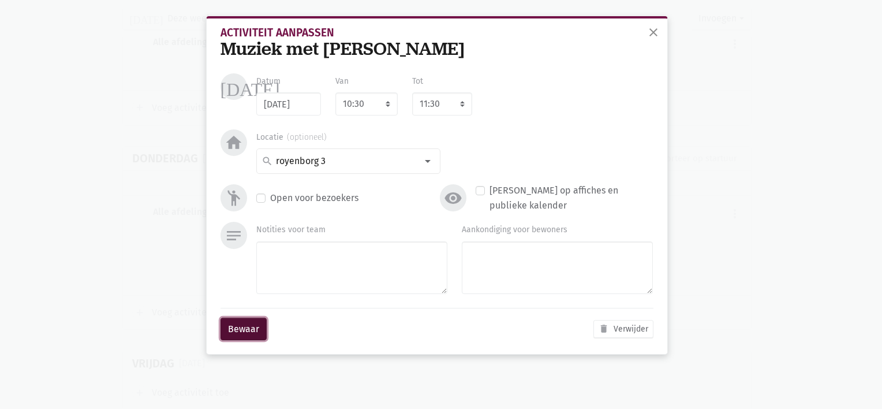
click at [248, 335] on button "Bewaar" at bounding box center [244, 329] width 46 height 23
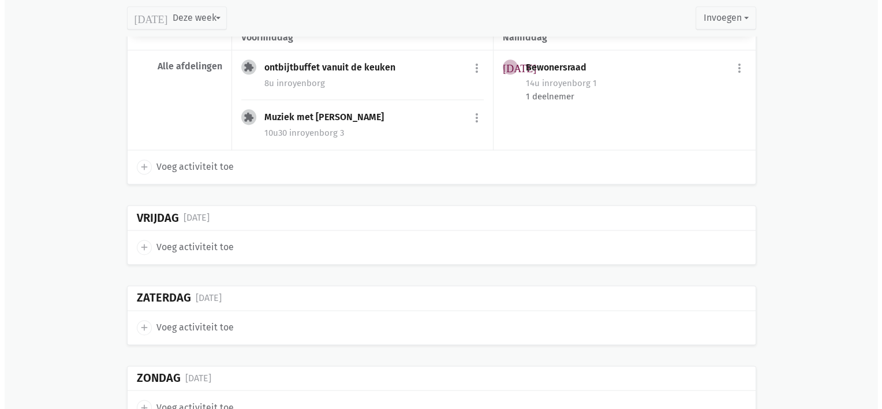
scroll to position [1552, 0]
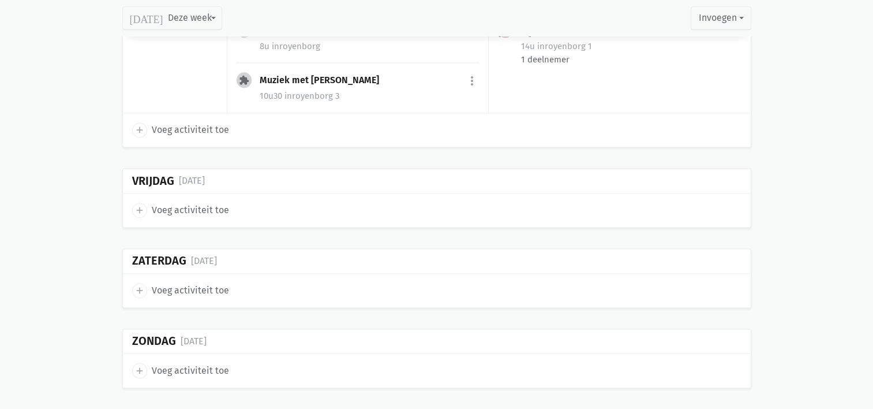
click at [144, 206] on span "add" at bounding box center [139, 210] width 15 height 15
select select "14:00"
select select "15:00"
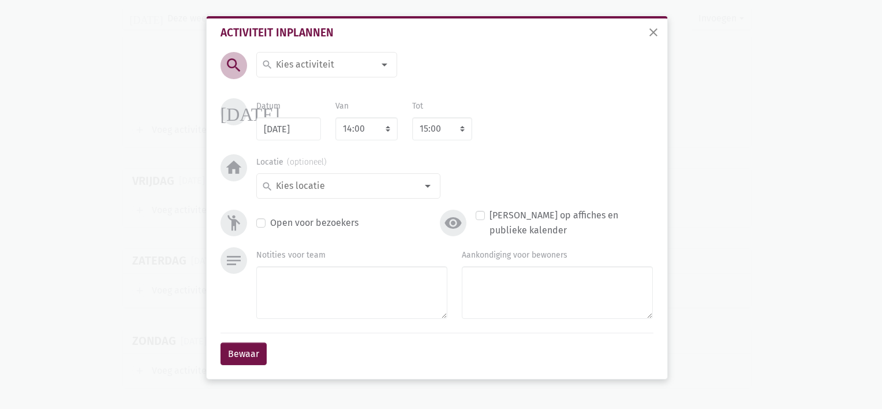
click at [296, 64] on input at bounding box center [324, 64] width 100 height 15
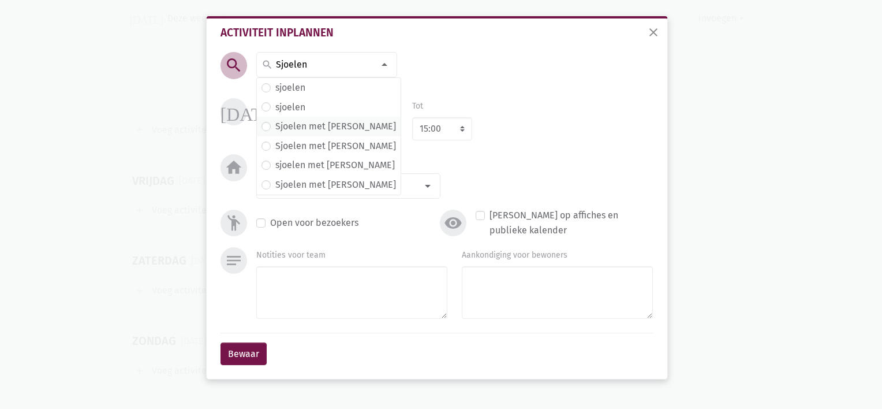
type input "Sjoelen"
click at [278, 126] on label "Sjoelen met [PERSON_NAME]" at bounding box center [335, 126] width 121 height 15
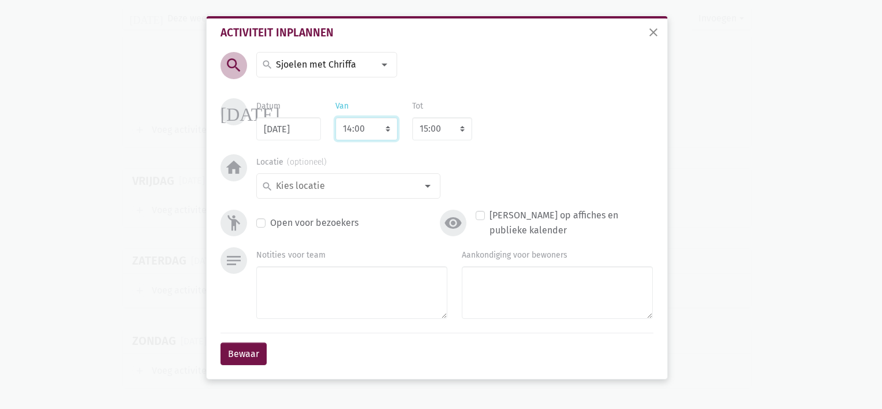
click at [389, 133] on select "7:00 7:15 7:30 7:45 8:00 8:15 8:30 8:45 9:00 9:15 9:30 9:45 10:00 10:15 10:30 1…" at bounding box center [366, 128] width 62 height 23
select select "10:30"
click at [335, 117] on select "7:00 7:15 7:30 7:45 8:00 8:15 8:30 8:45 9:00 9:15 9:30 9:45 10:00 10:15 10:30 1…" at bounding box center [366, 128] width 62 height 23
click at [457, 136] on select "8:00 8:15 8:30 8:45 9:00 9:15 9:30 9:45 10:00 10:15 10:30 10:45 11:00 11:15 11:…" at bounding box center [442, 128] width 60 height 23
select select "11:30"
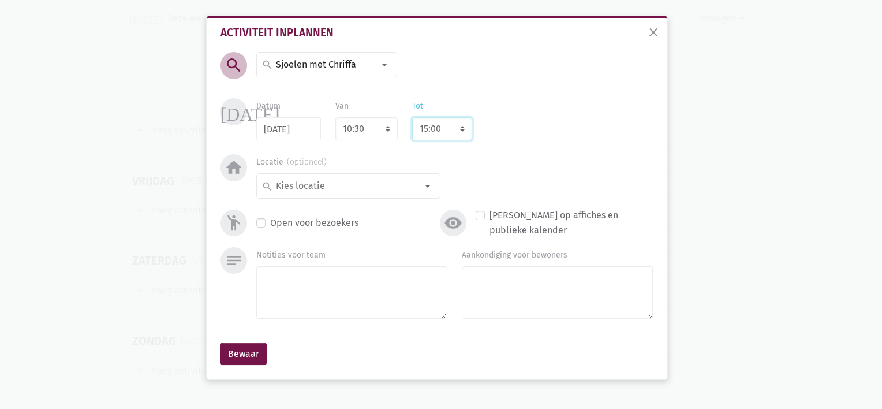
click at [412, 117] on select "8:00 8:15 8:30 8:45 9:00 9:15 9:30 9:45 10:00 10:15 10:30 10:45 11:00 11:15 11:…" at bounding box center [442, 128] width 60 height 23
click at [353, 190] on input at bounding box center [345, 185] width 143 height 15
type input "Royenborg 2"
click at [311, 212] on label "royenborg 2" at bounding box center [300, 208] width 50 height 15
click at [249, 351] on button "Bewaar" at bounding box center [244, 353] width 46 height 23
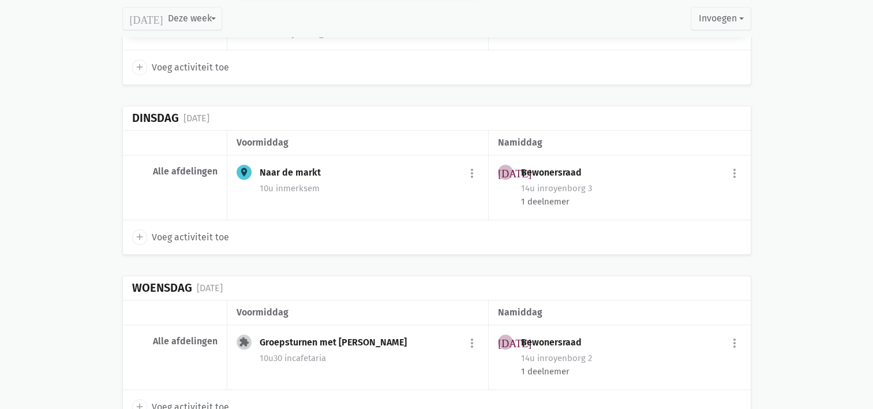
scroll to position [1068, 0]
